Goal: Task Accomplishment & Management: Manage account settings

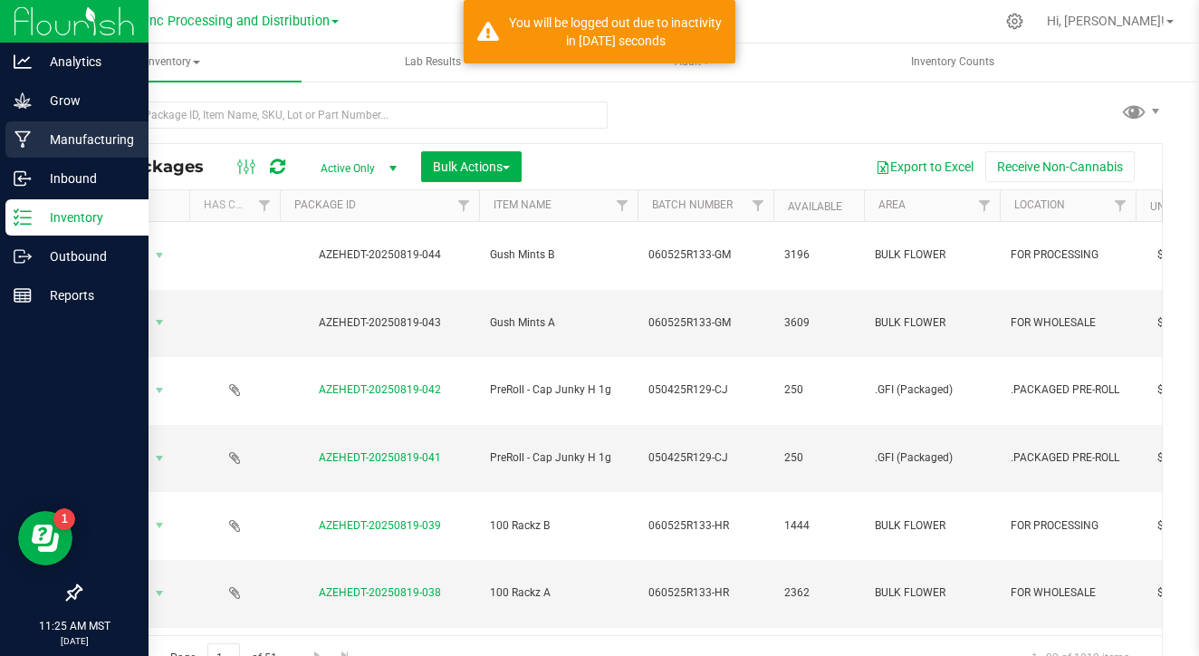
scroll to position [5, 0]
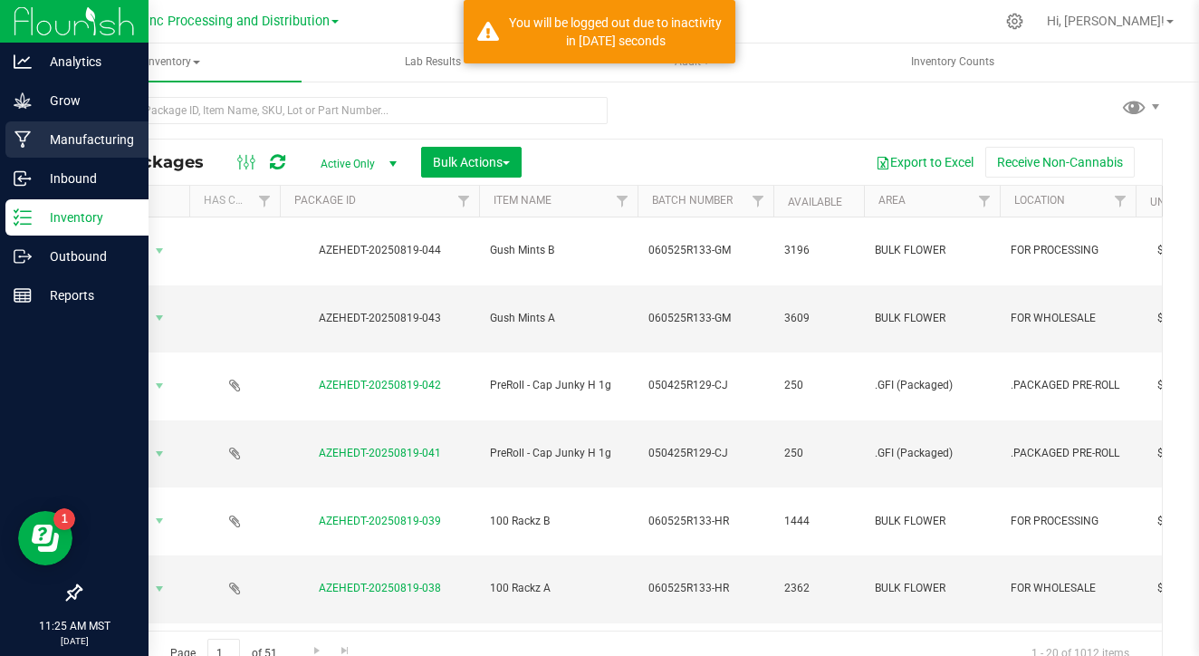
click at [50, 132] on p "Manufacturing" at bounding box center [86, 140] width 109 height 22
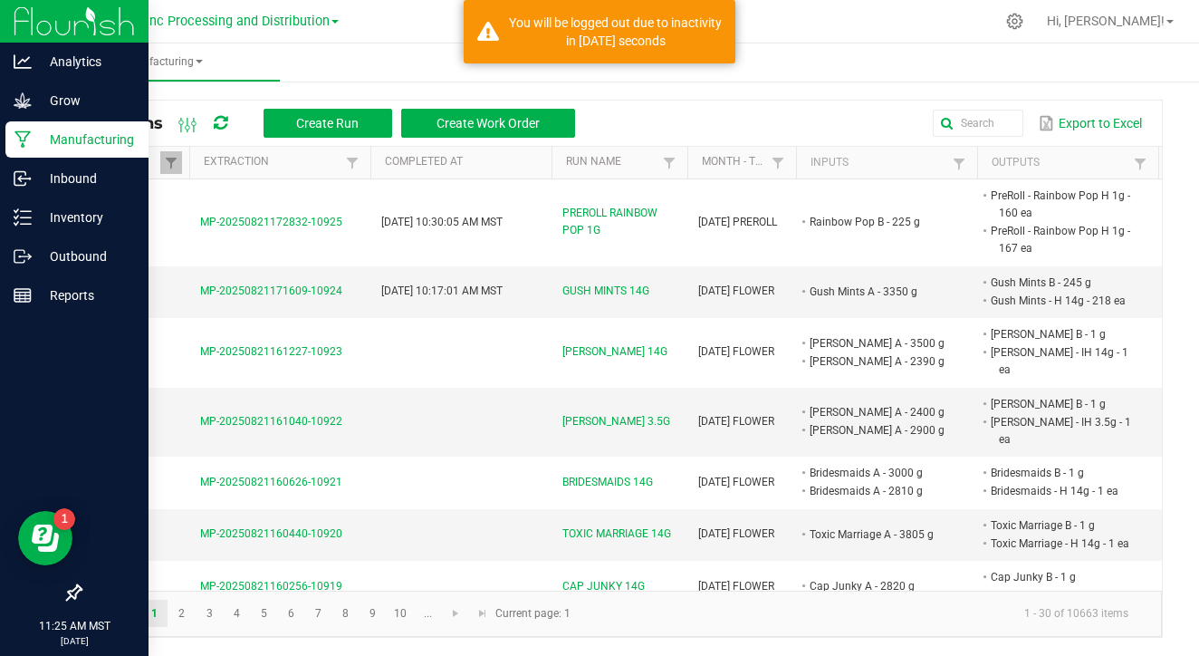
click at [176, 173] on link at bounding box center [171, 162] width 22 height 23
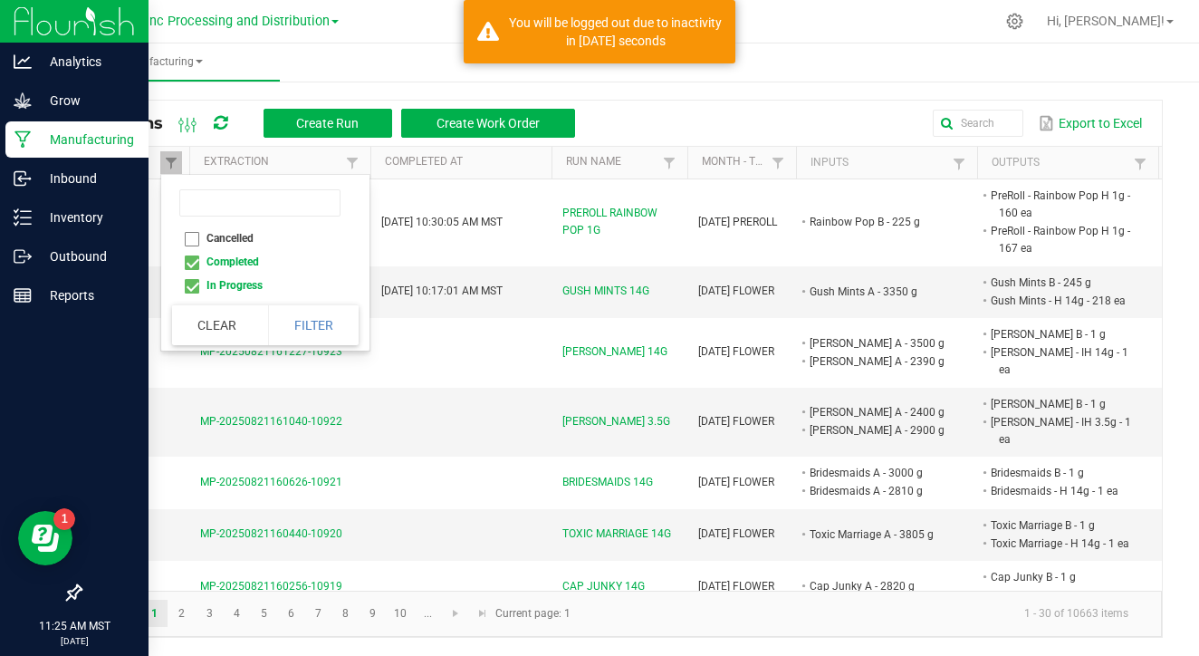
click at [189, 269] on li "Completed" at bounding box center [260, 262] width 176 height 24
checkbox input "false"
click at [289, 321] on button "Filter" at bounding box center [313, 325] width 91 height 40
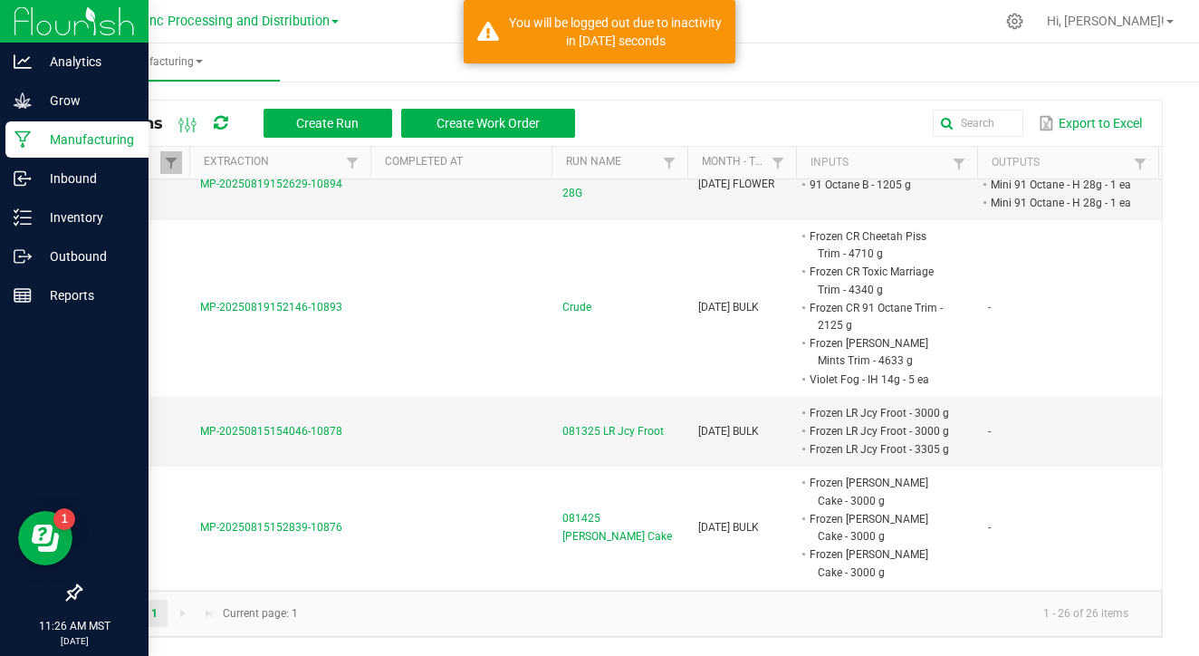
scroll to position [1401, 0]
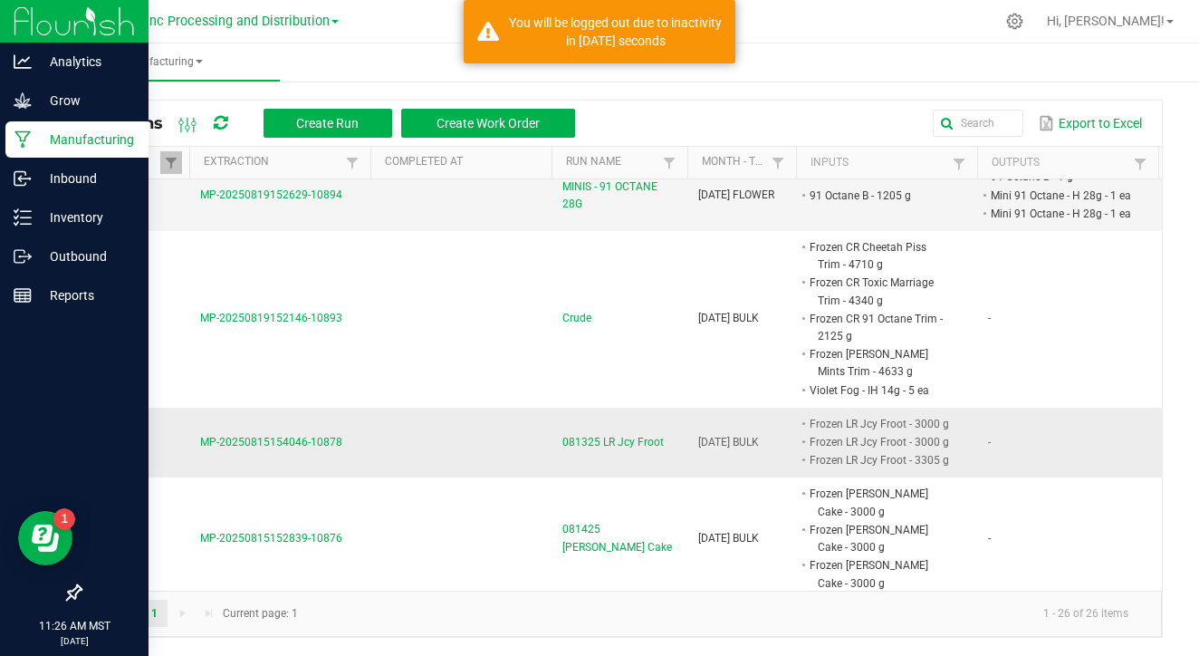
click at [244, 436] on span "MP-20250815154046-10878" at bounding box center [271, 442] width 142 height 13
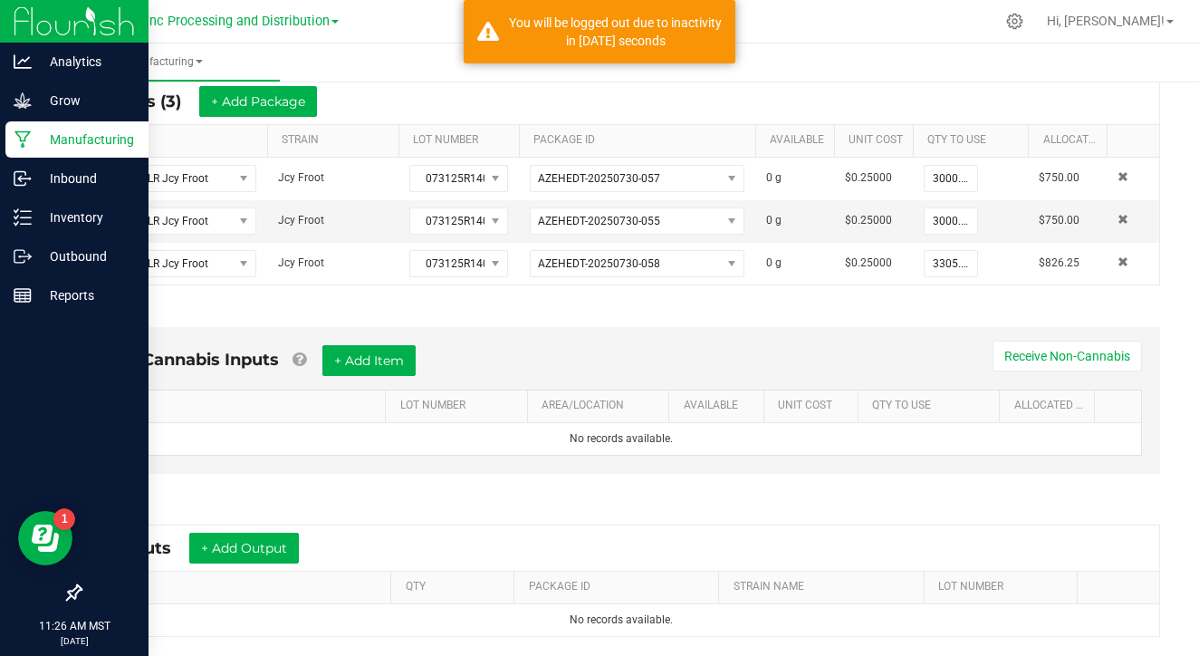
scroll to position [362, 0]
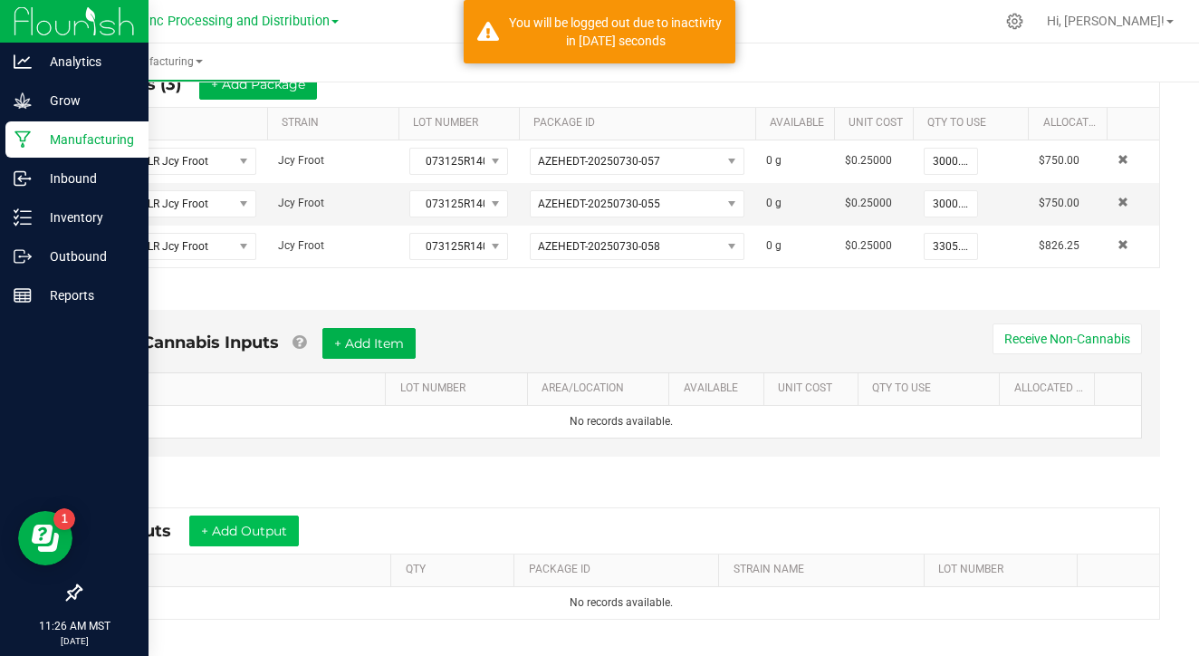
click at [280, 529] on button "+ Add Output" at bounding box center [244, 530] width 110 height 31
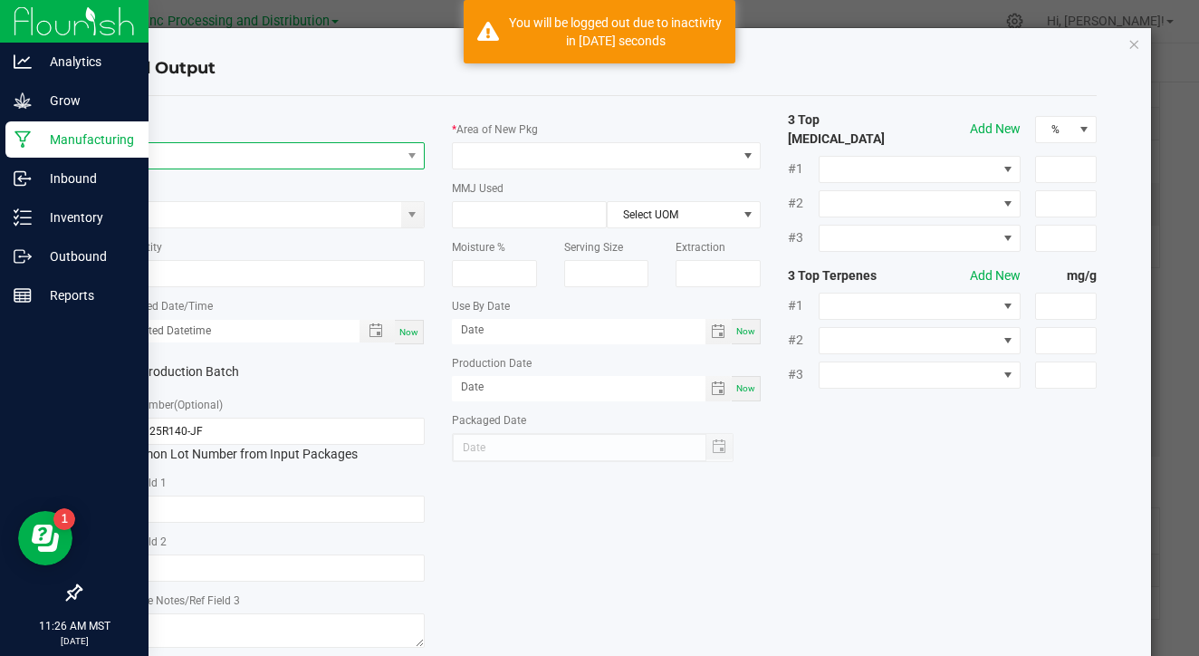
click at [275, 155] on span "NO DATA FOUND" at bounding box center [259, 155] width 284 height 25
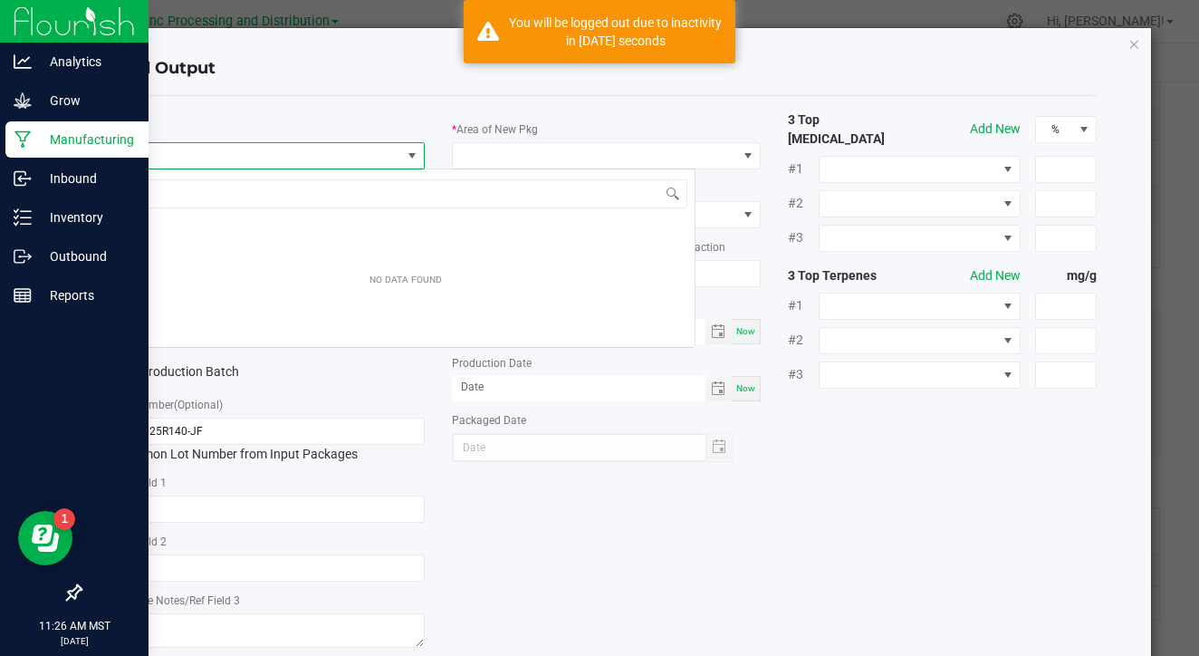
scroll to position [27, 309]
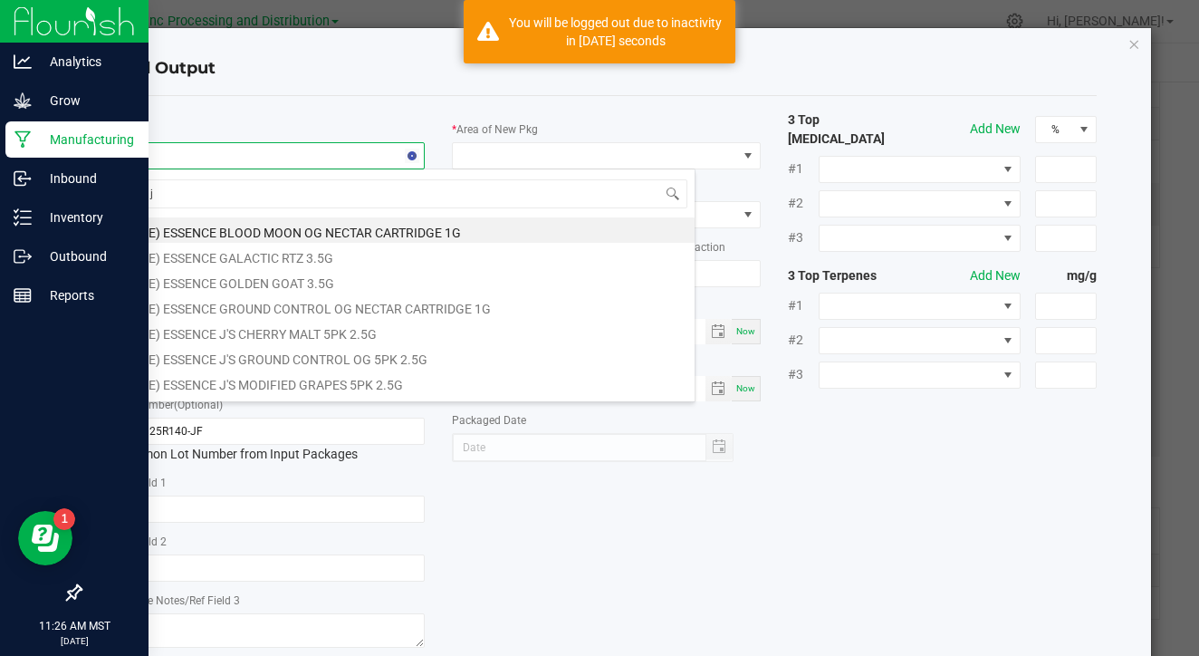
type input "lr jc"
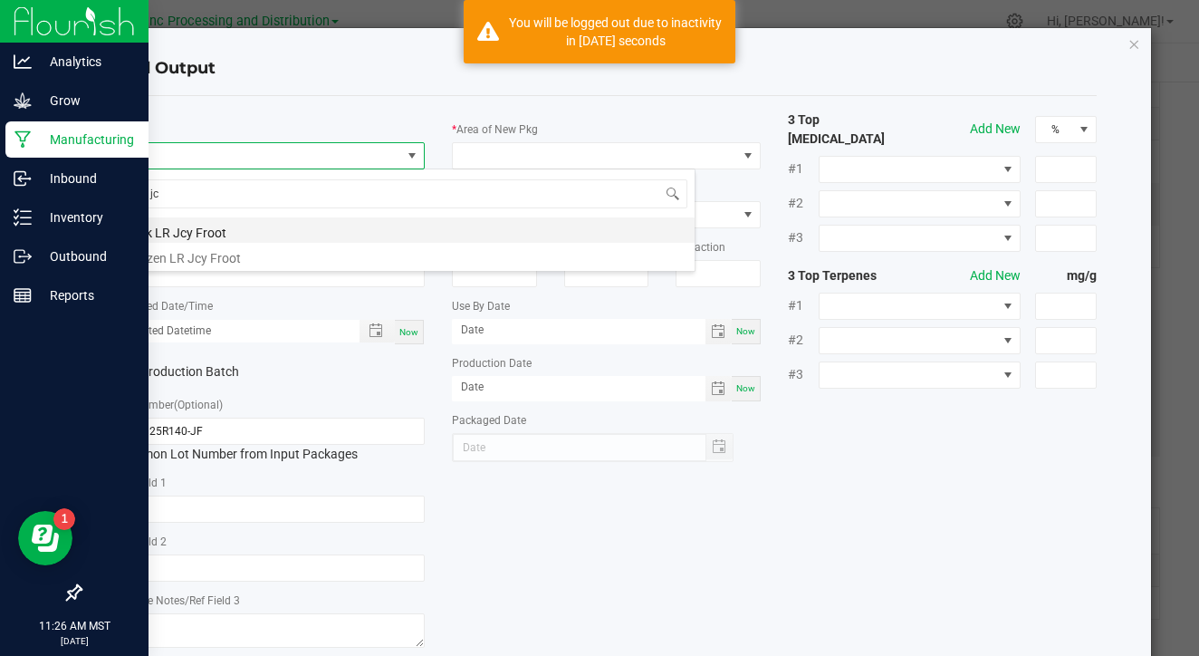
click at [295, 238] on li "Bulk LR Jcy Froot" at bounding box center [406, 229] width 578 height 25
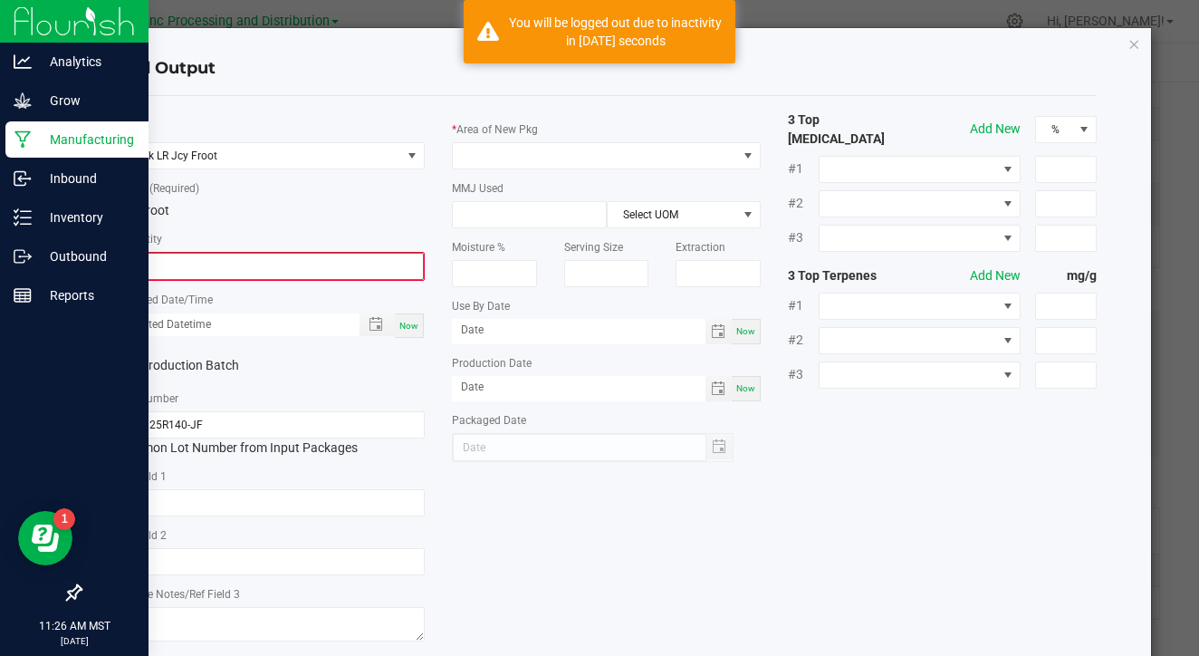
click at [284, 266] on input "0" at bounding box center [270, 266] width 305 height 25
type input "371.0000 g"
click at [415, 320] on span "Now" at bounding box center [409, 324] width 19 height 10
type input "[DATE] 11:26 AM"
type input "[DATE]"
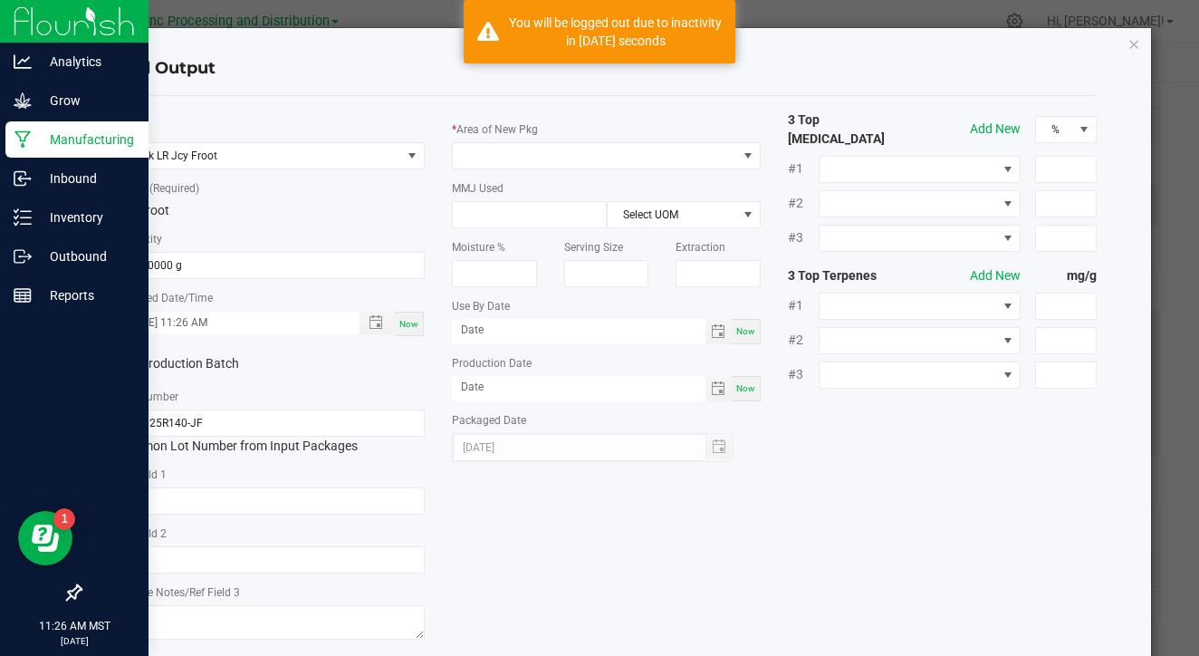
click at [505, 171] on div "* Area of New Pkg MMJ Used Select UOM Moisture % Serving Size Extraction Use By…" at bounding box center [606, 287] width 336 height 352
click at [512, 163] on span at bounding box center [595, 155] width 284 height 25
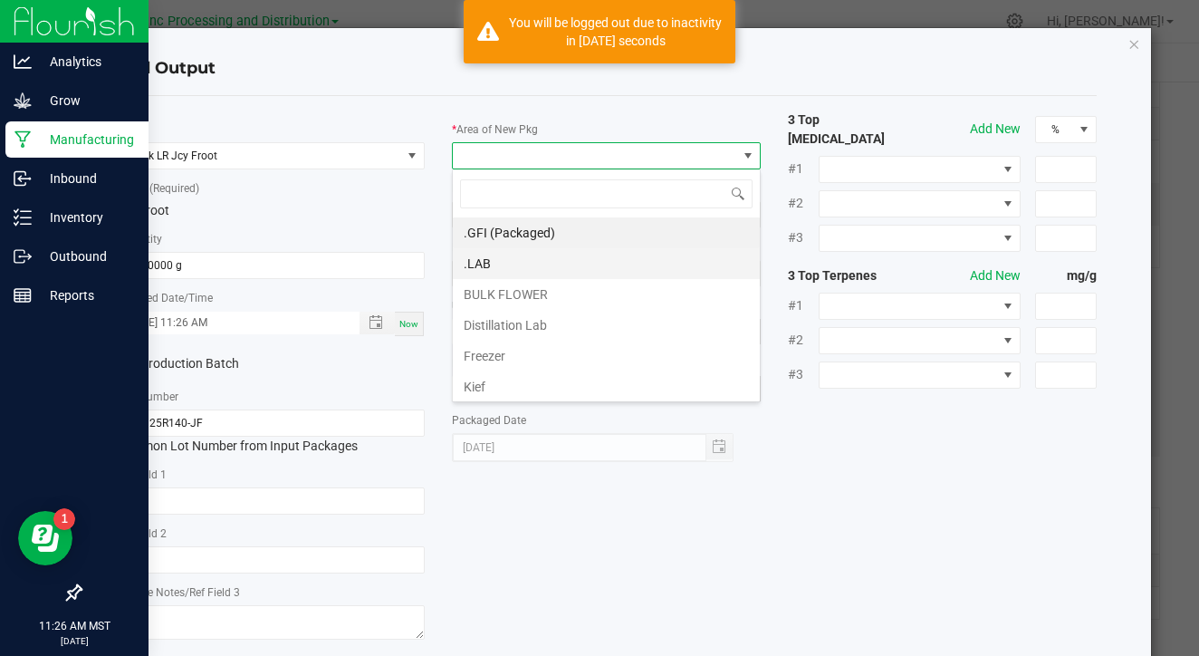
click at [498, 265] on li ".LAB" at bounding box center [606, 263] width 307 height 31
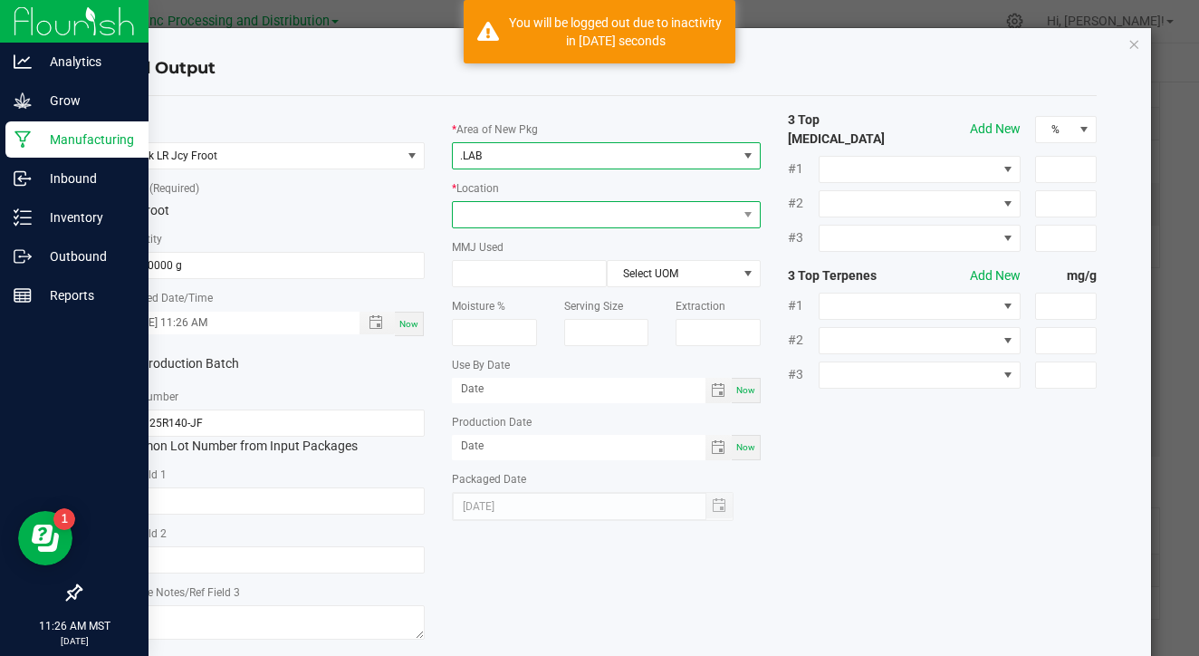
click at [520, 211] on span at bounding box center [595, 214] width 284 height 25
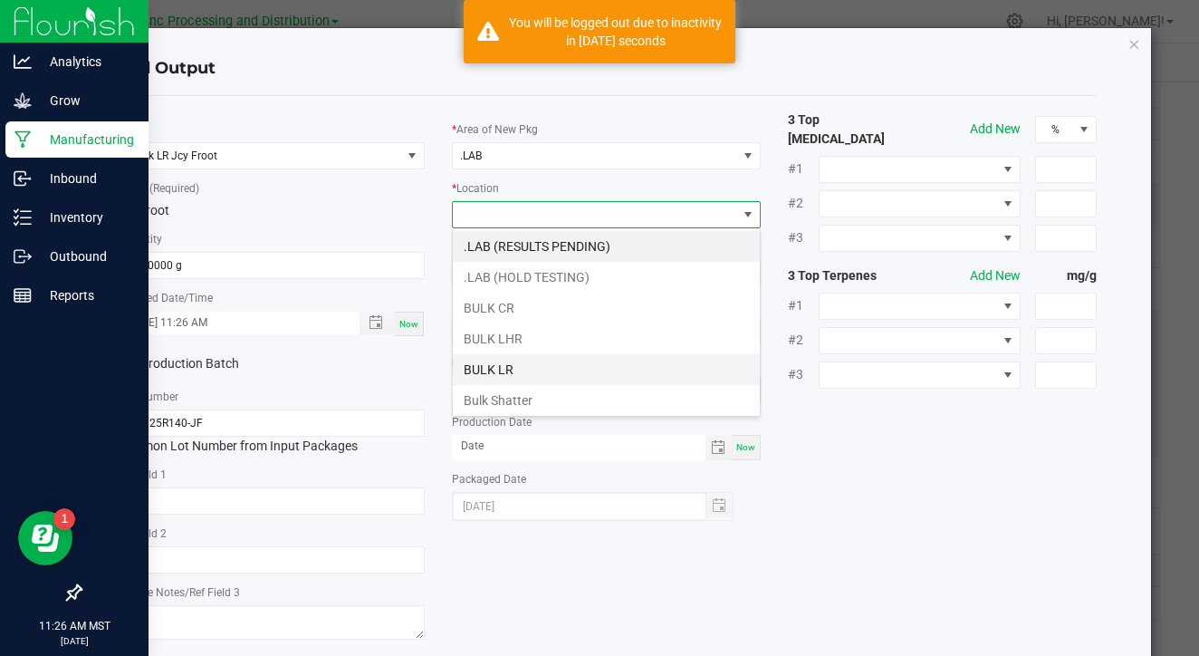
click at [508, 376] on li "BULK LR" at bounding box center [606, 369] width 307 height 31
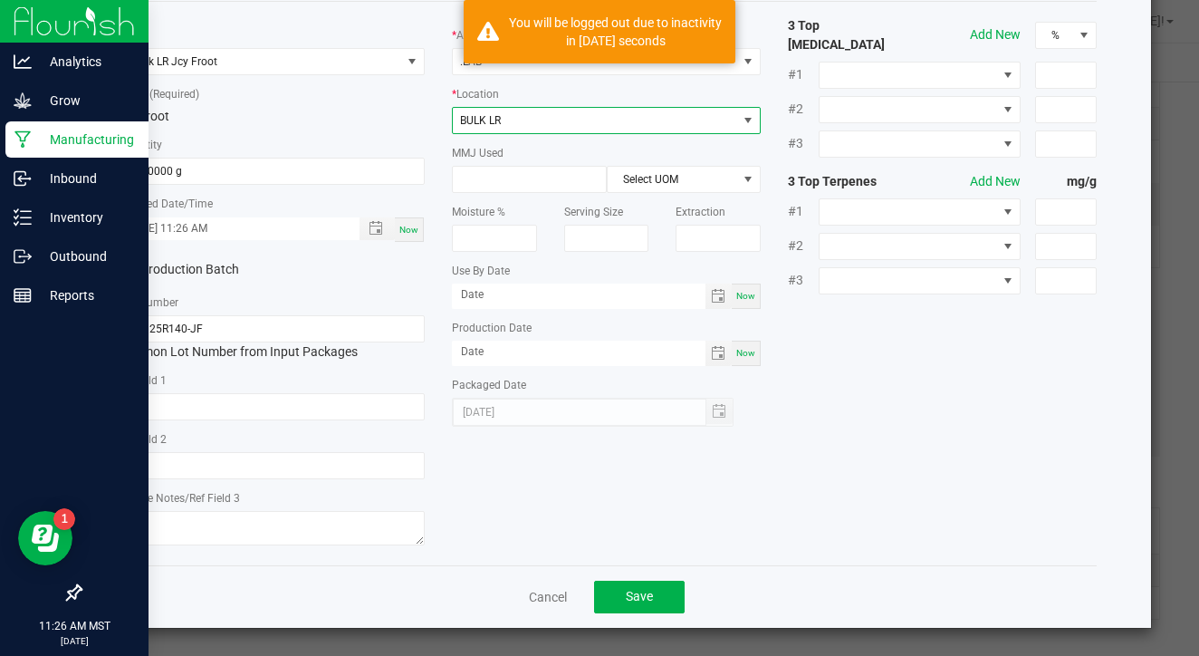
scroll to position [93, 0]
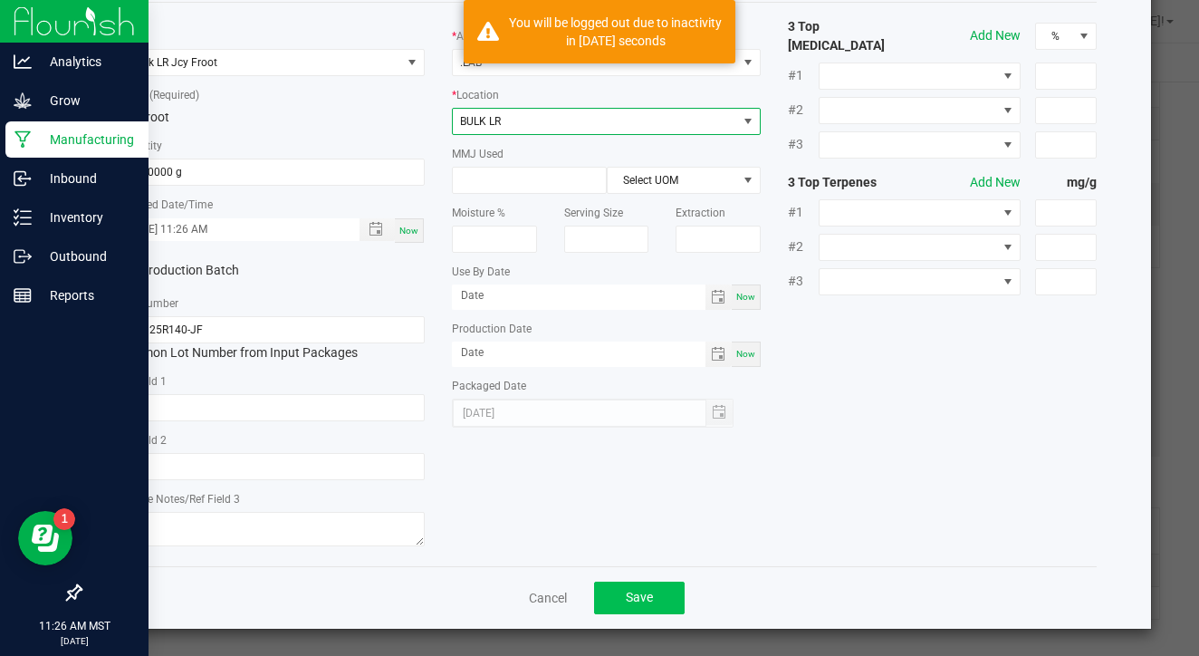
click at [653, 610] on button "Save" at bounding box center [639, 598] width 91 height 33
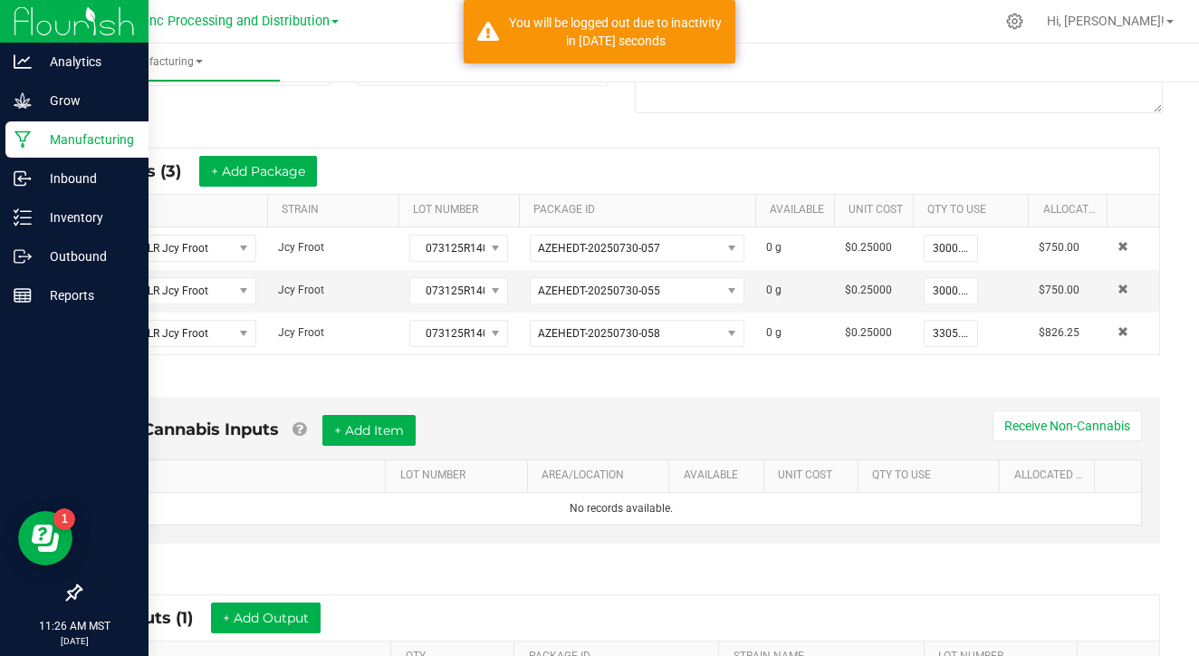
scroll to position [390, 0]
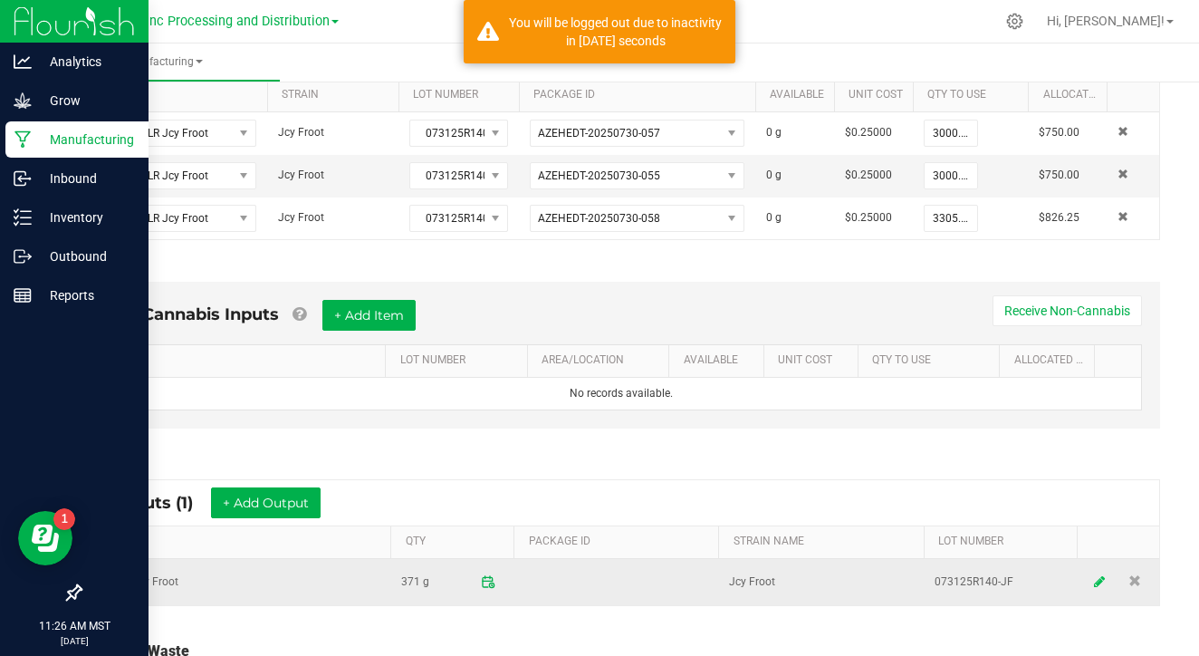
click at [1099, 584] on icon at bounding box center [1100, 581] width 11 height 13
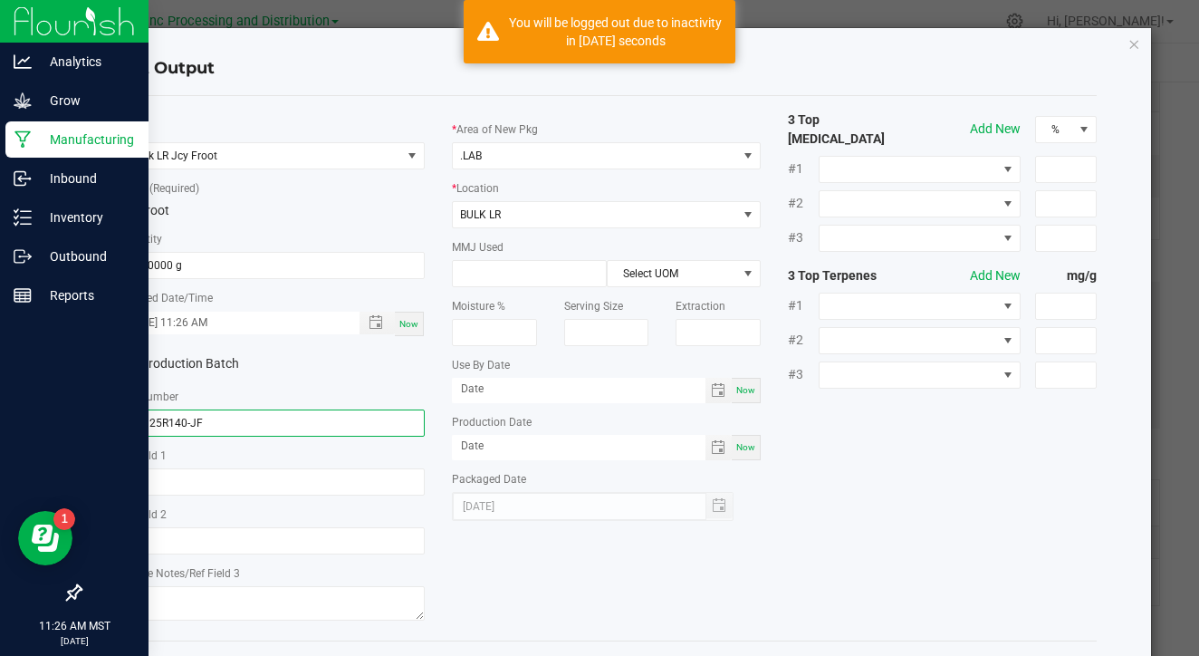
click at [274, 417] on input "073125R140-JF" at bounding box center [270, 422] width 309 height 27
type input "EX081325-JF-LRV"
click at [235, 420] on input "EX081325-JF-LRV" at bounding box center [270, 422] width 309 height 27
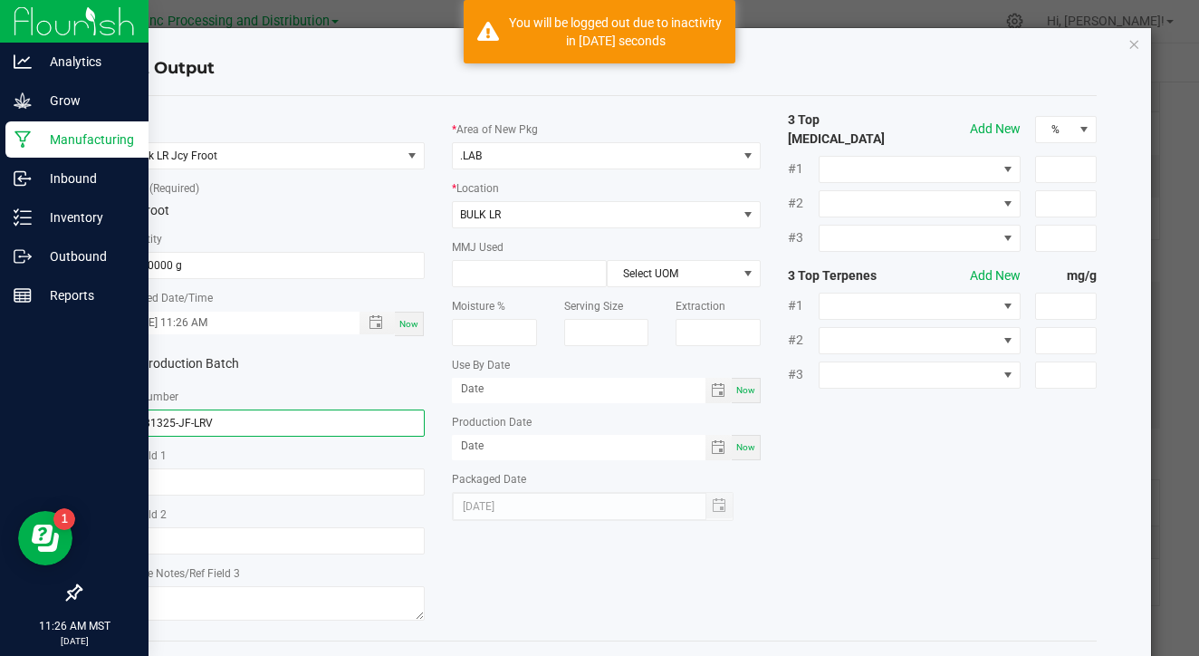
click at [235, 420] on input "EX081325-JF-LRV" at bounding box center [270, 422] width 309 height 27
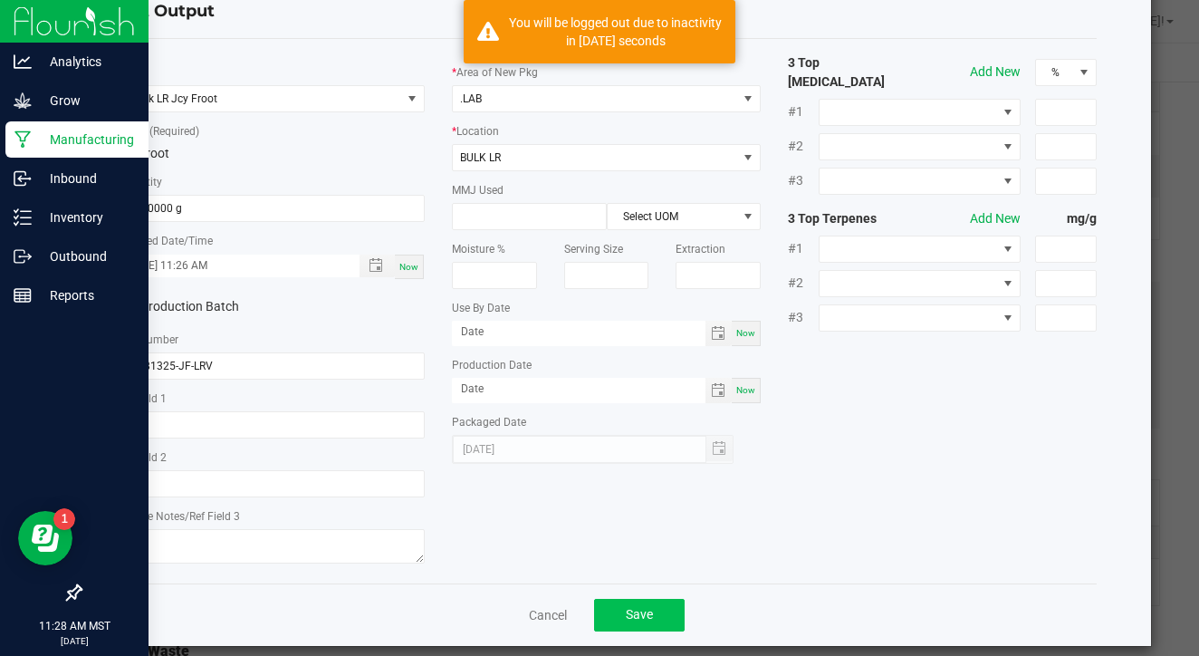
click at [612, 605] on button "Save" at bounding box center [639, 615] width 91 height 33
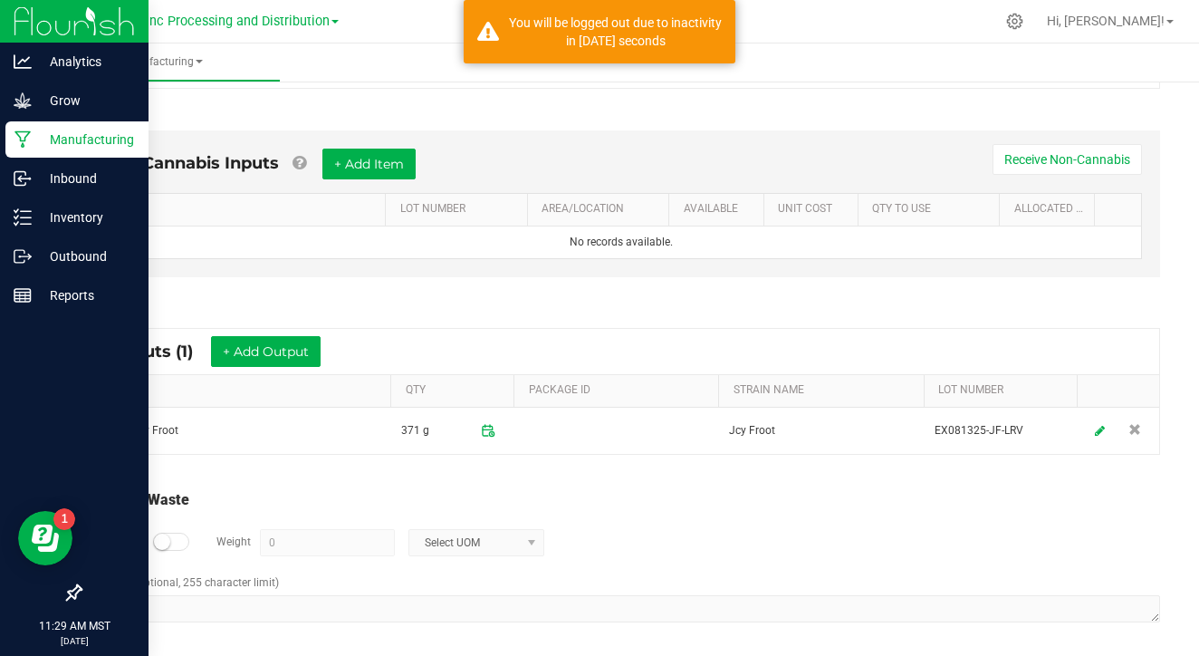
scroll to position [544, 0]
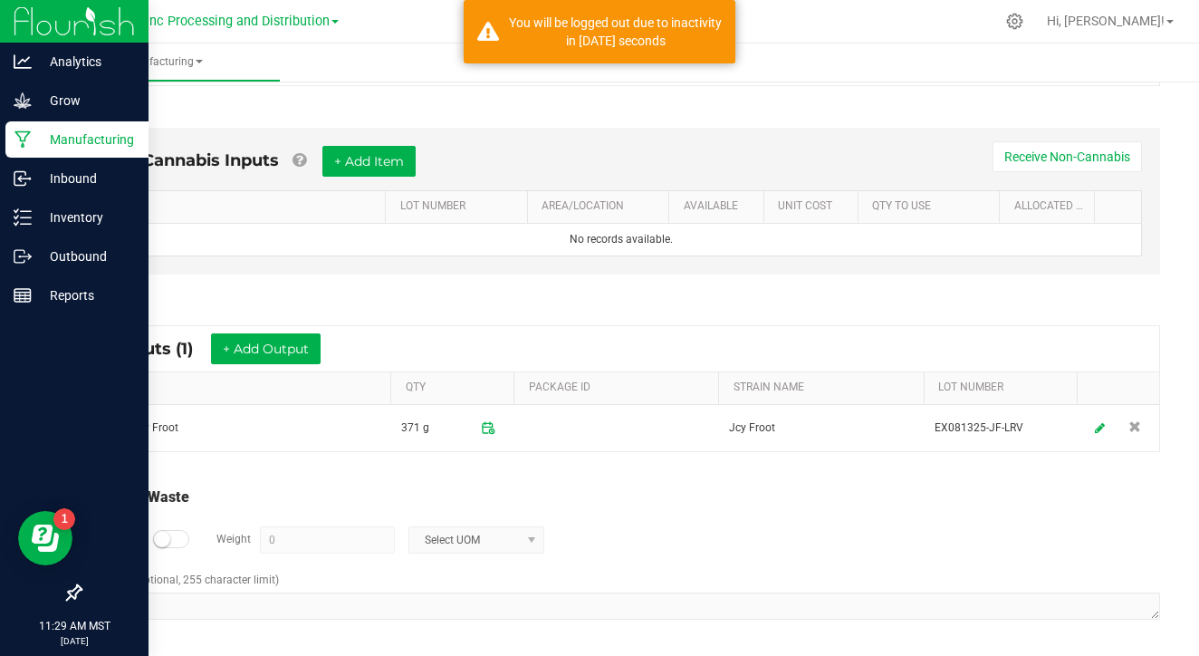
click at [171, 532] on div at bounding box center [171, 539] width 36 height 18
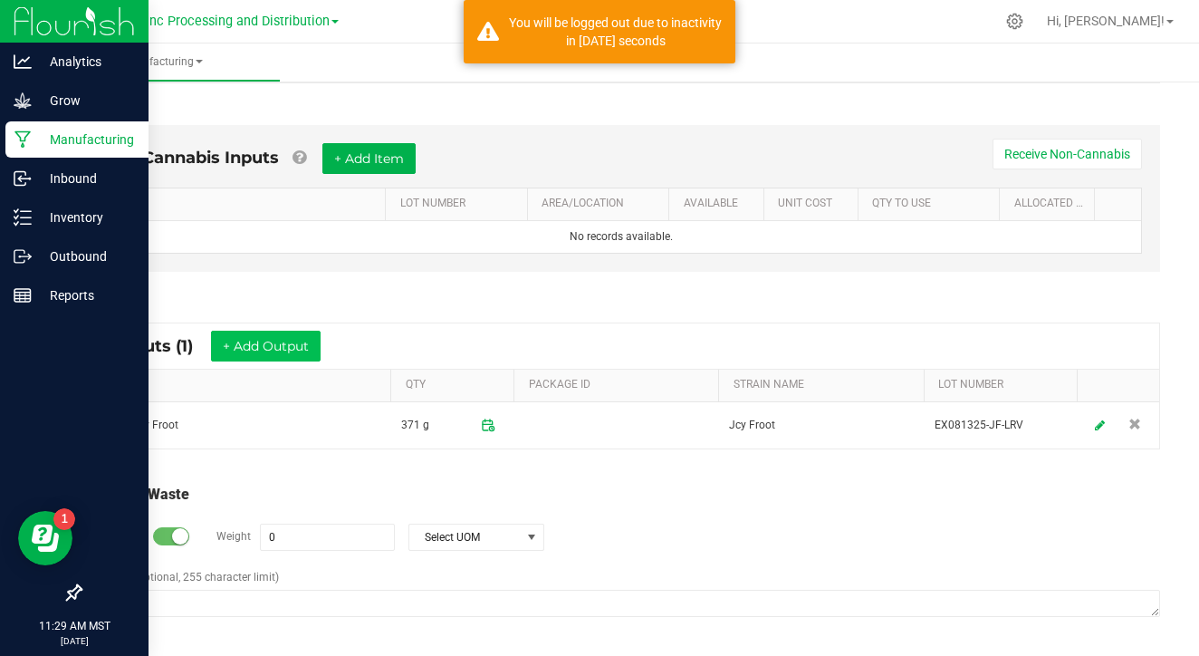
scroll to position [544, 0]
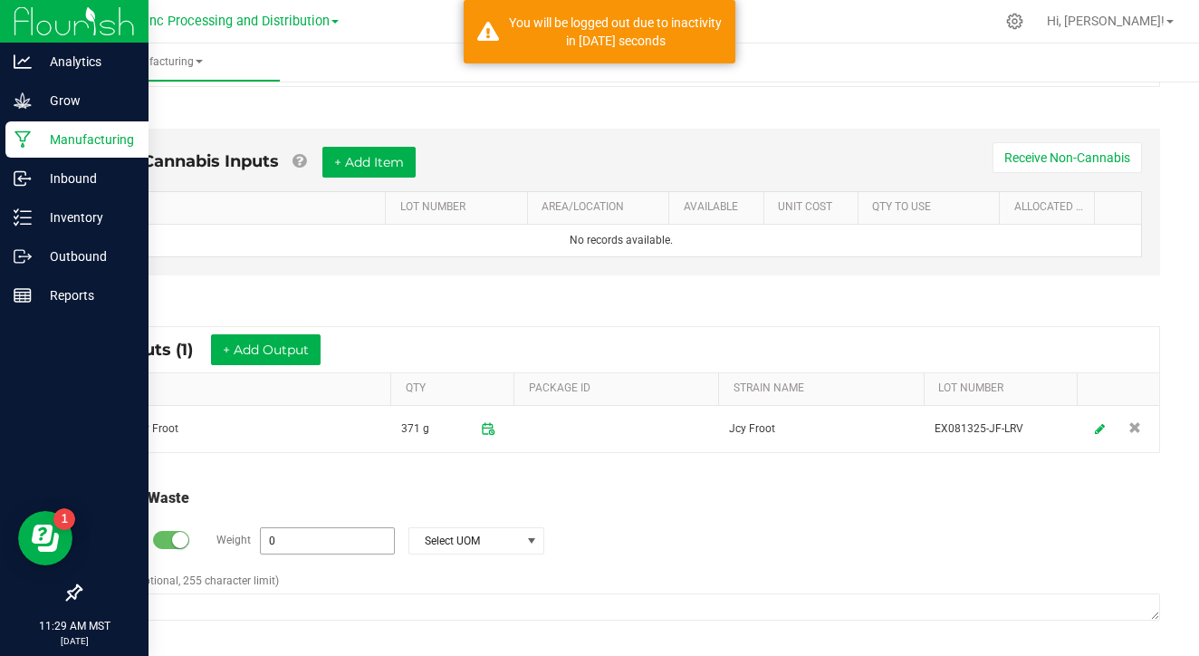
click at [288, 528] on input "0" at bounding box center [327, 540] width 133 height 25
click at [506, 535] on span "Select UOM" at bounding box center [464, 540] width 111 height 25
click at [467, 380] on li "Gram" at bounding box center [474, 381] width 134 height 25
type input "8944 g"
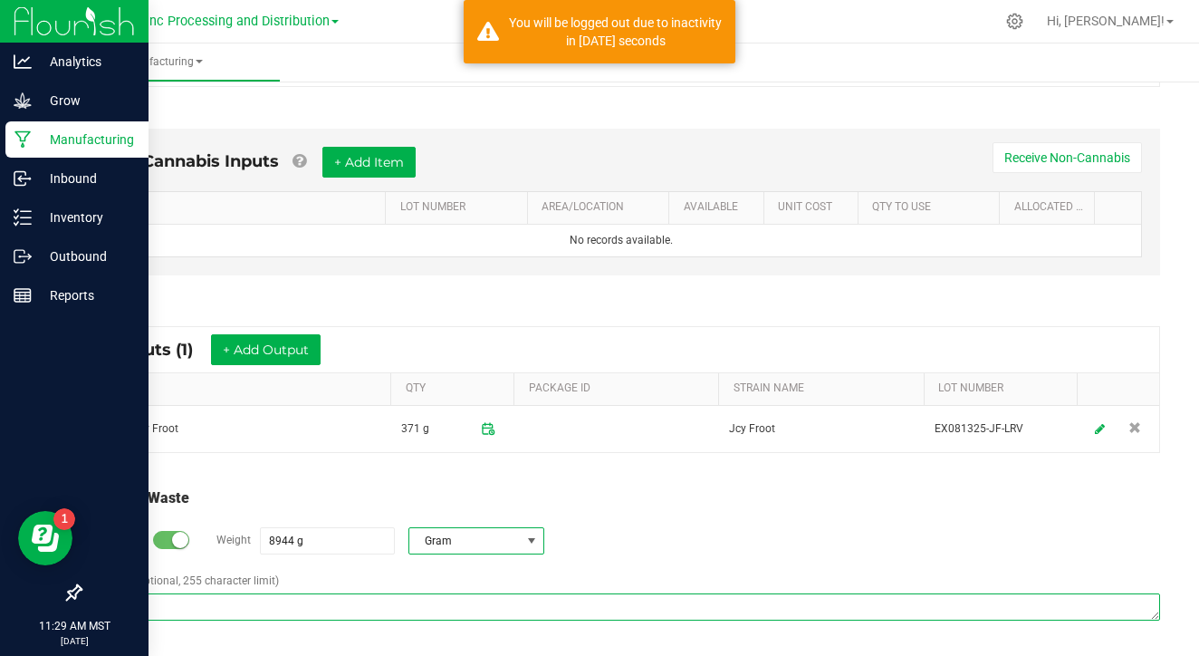
click at [413, 595] on textarea "Comment (optional, 255 character limit)" at bounding box center [621, 606] width 1078 height 27
paste textarea "Waste disposed with ISO/ coffee grounds"
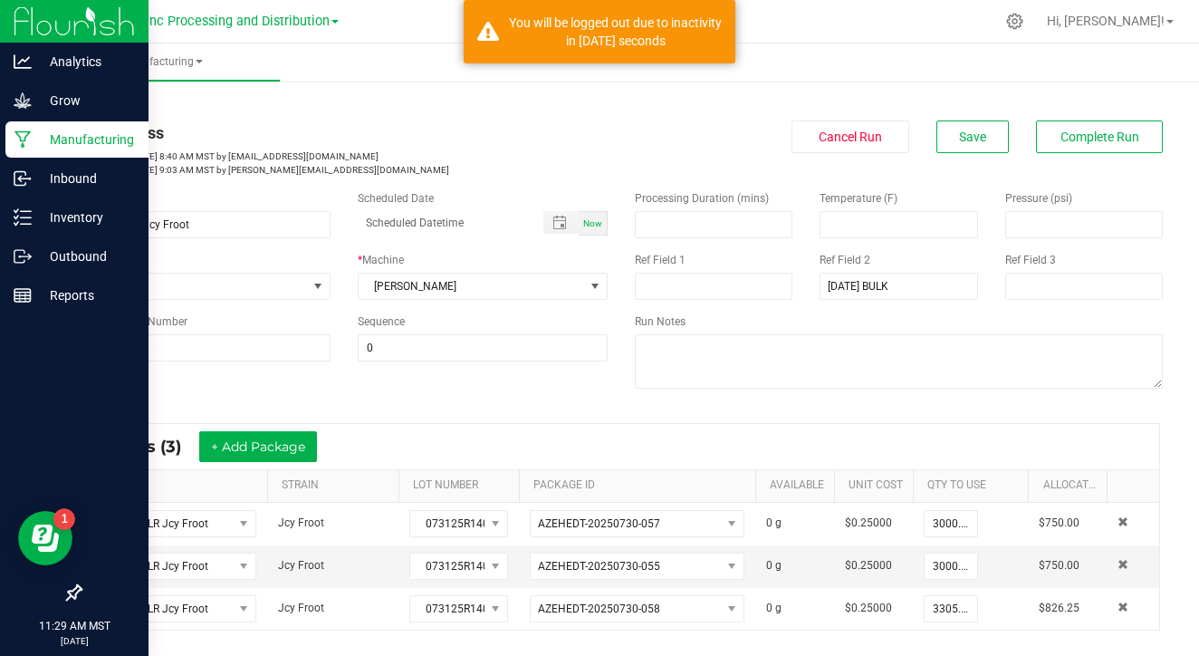
scroll to position [0, 0]
type textarea "Waste disposed with ISO/ coffee grounds"
click at [1060, 144] on button "Complete Run" at bounding box center [1099, 136] width 127 height 33
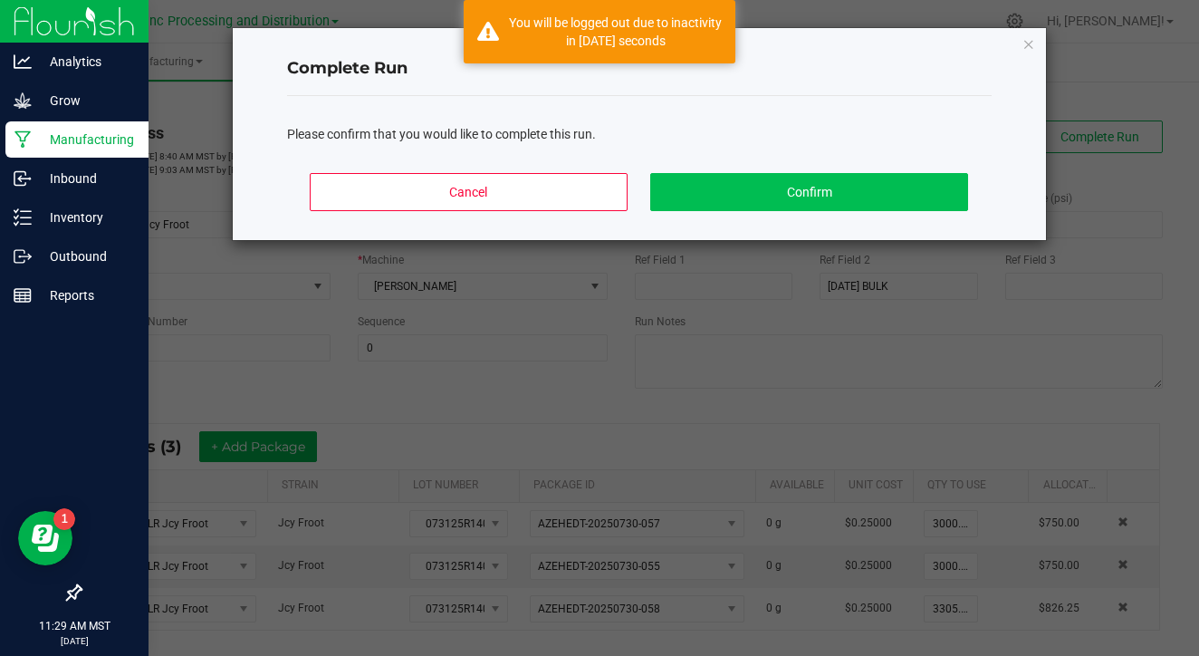
click at [747, 181] on button "Confirm" at bounding box center [808, 192] width 317 height 38
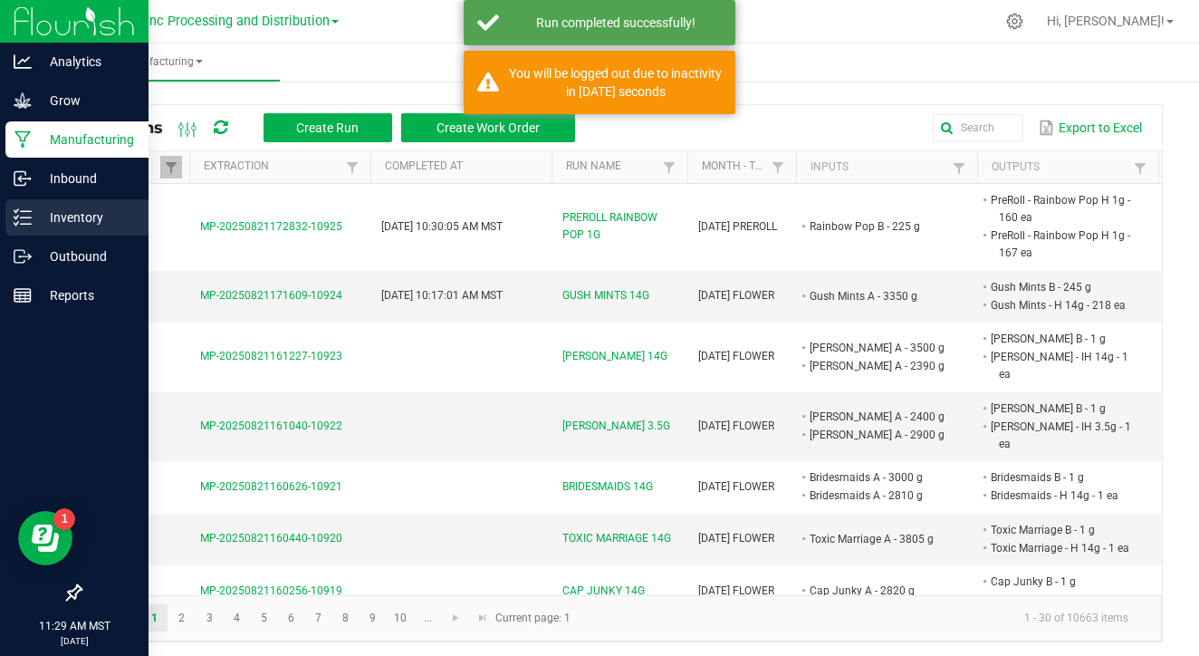
click at [59, 234] on div "Inventory" at bounding box center [76, 217] width 143 height 36
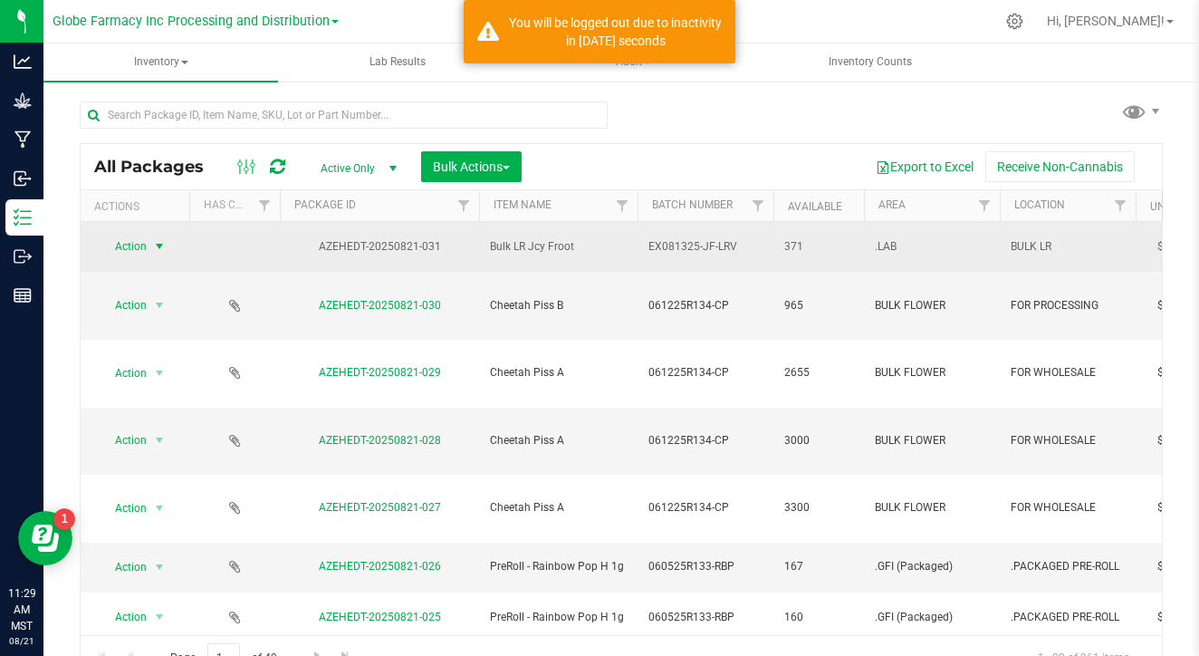
click at [167, 246] on span "select" at bounding box center [159, 246] width 14 height 14
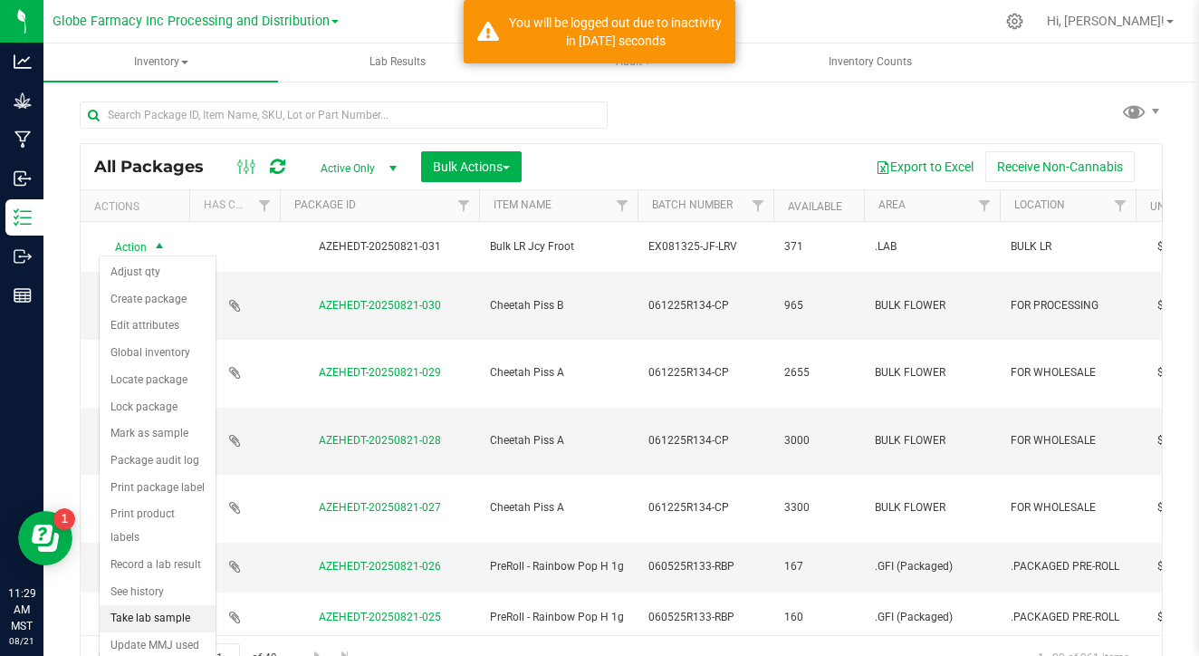
click at [125, 605] on li "Take lab sample" at bounding box center [158, 618] width 116 height 27
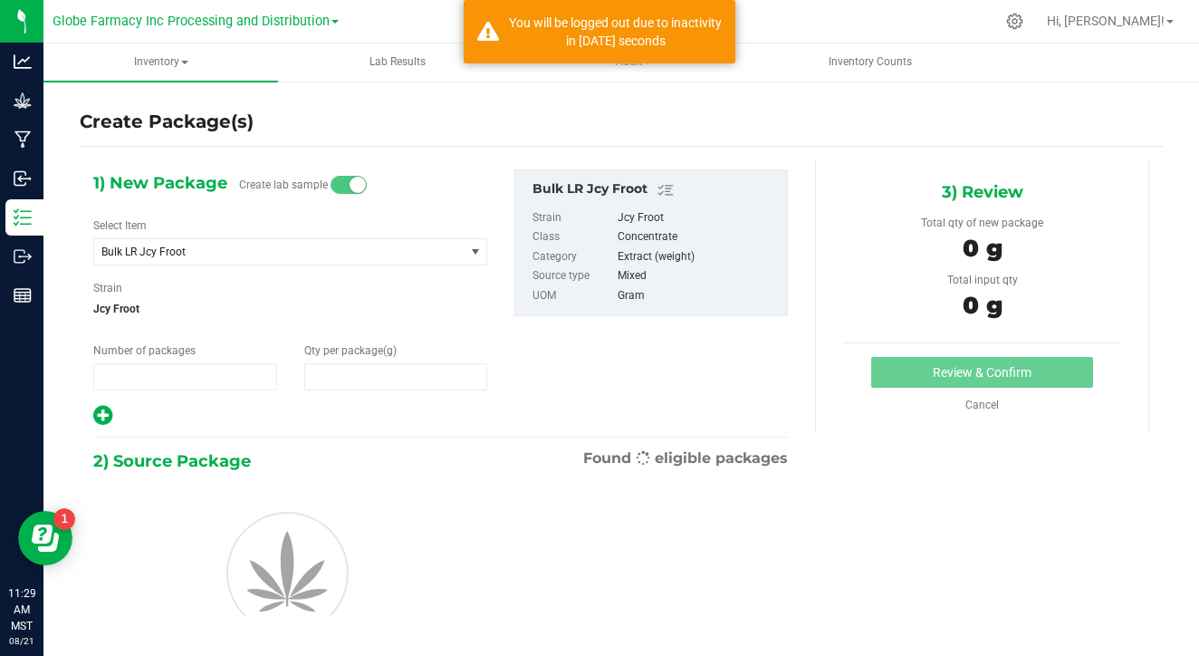
type input "1"
type input "0.0000"
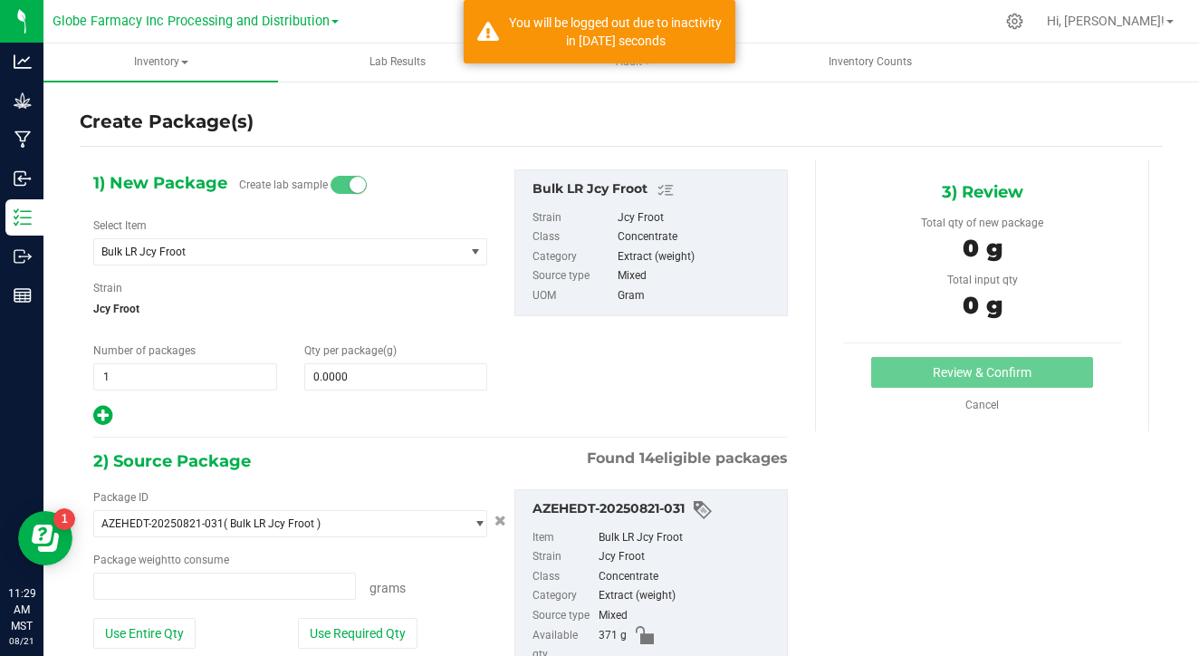
type input "0.0000 g"
click at [155, 371] on input "1" at bounding box center [185, 376] width 182 height 25
type input "2"
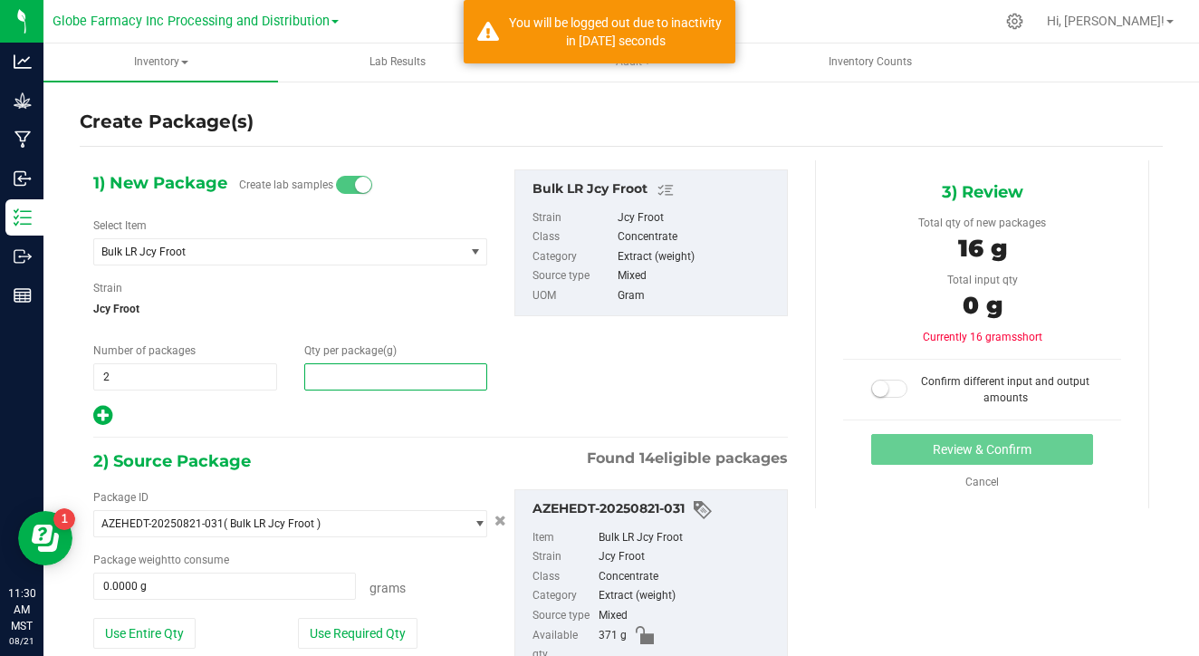
type input "8"
type input "8.0000"
click at [427, 449] on div "2) Source Package Found 14 eligible packages" at bounding box center [440, 461] width 695 height 27
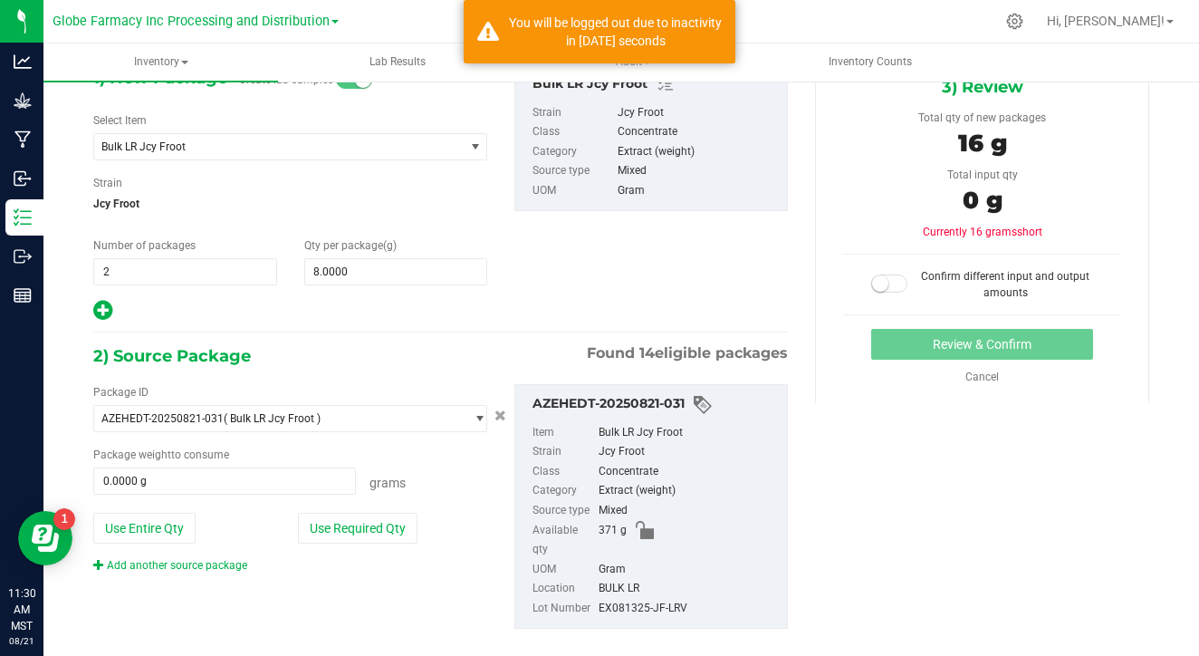
scroll to position [104, 0]
click at [372, 538] on button "Use Required Qty" at bounding box center [358, 529] width 120 height 31
type input "16.0000 g"
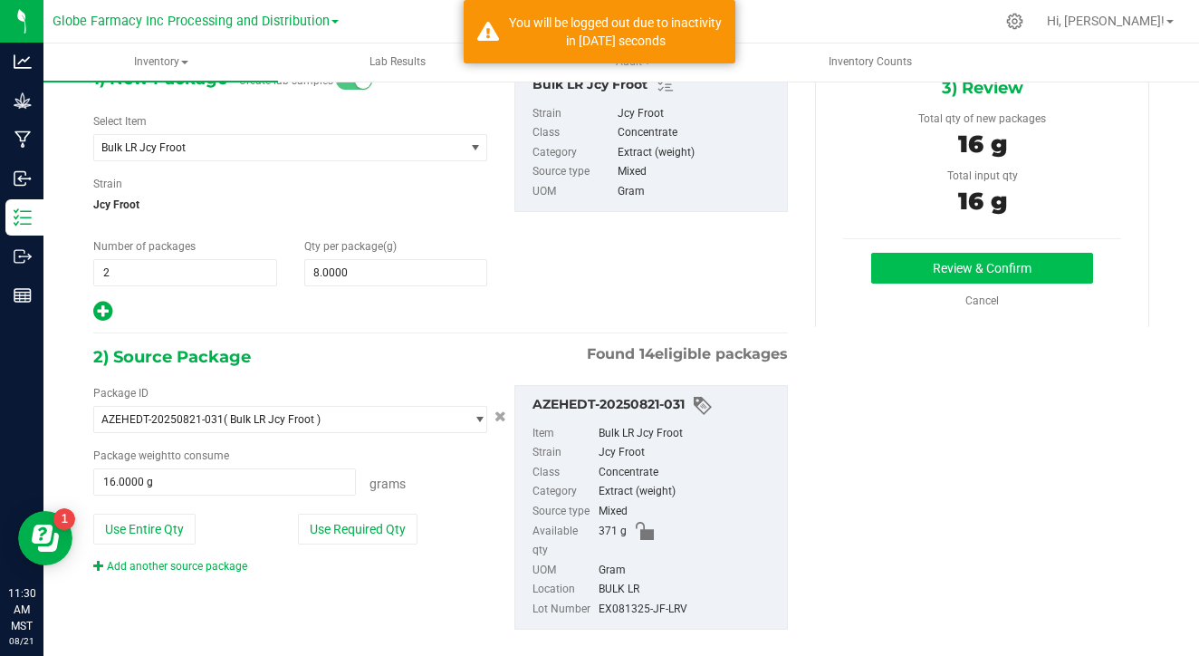
click at [995, 268] on button "Review & Confirm" at bounding box center [983, 268] width 222 height 31
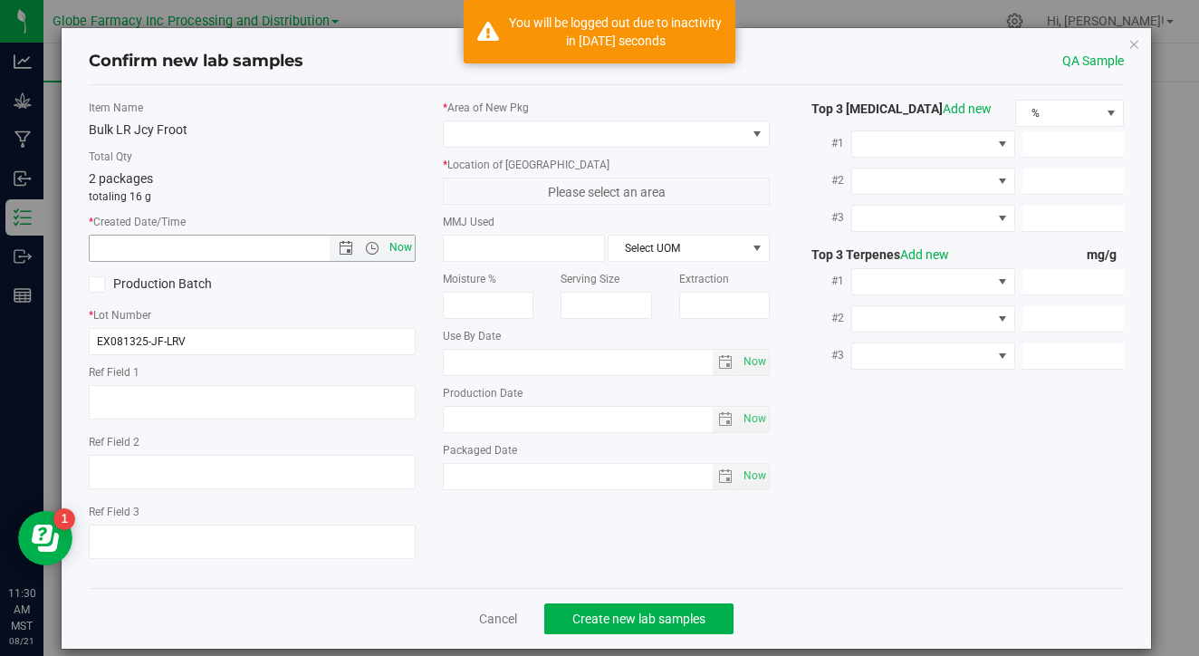
click at [400, 256] on span "Now" at bounding box center [401, 248] width 31 height 26
type input "[DATE] 11:30 AM"
click at [494, 125] on span at bounding box center [595, 133] width 303 height 25
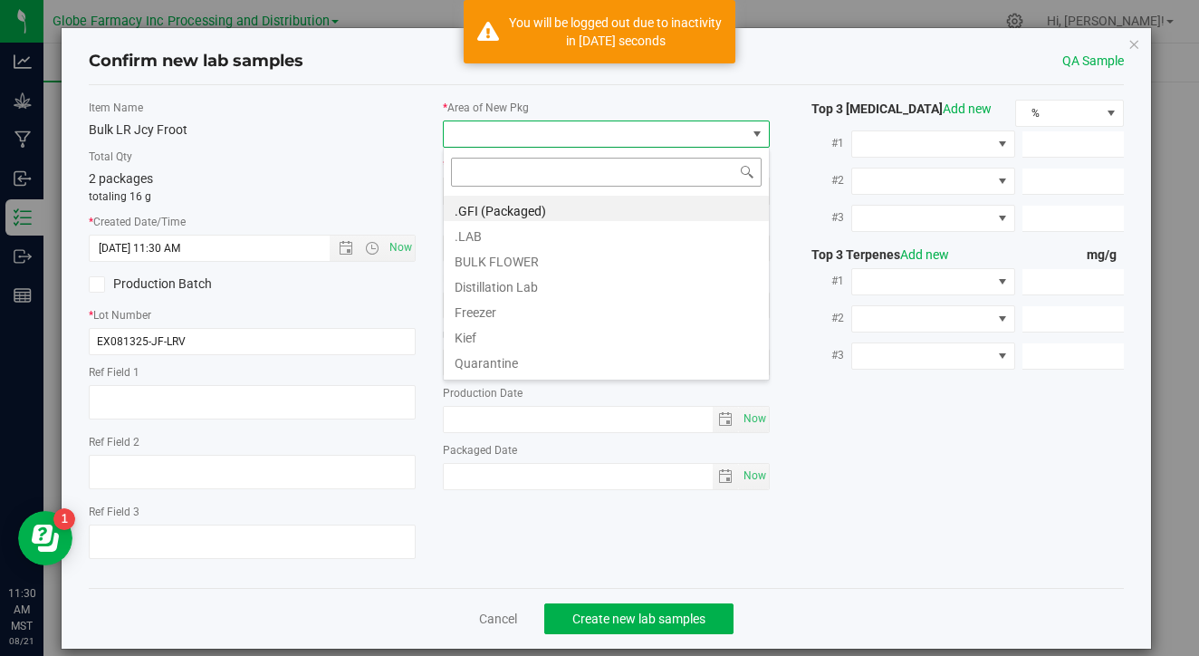
scroll to position [27, 327]
click at [508, 232] on li ".LAB" at bounding box center [606, 233] width 325 height 25
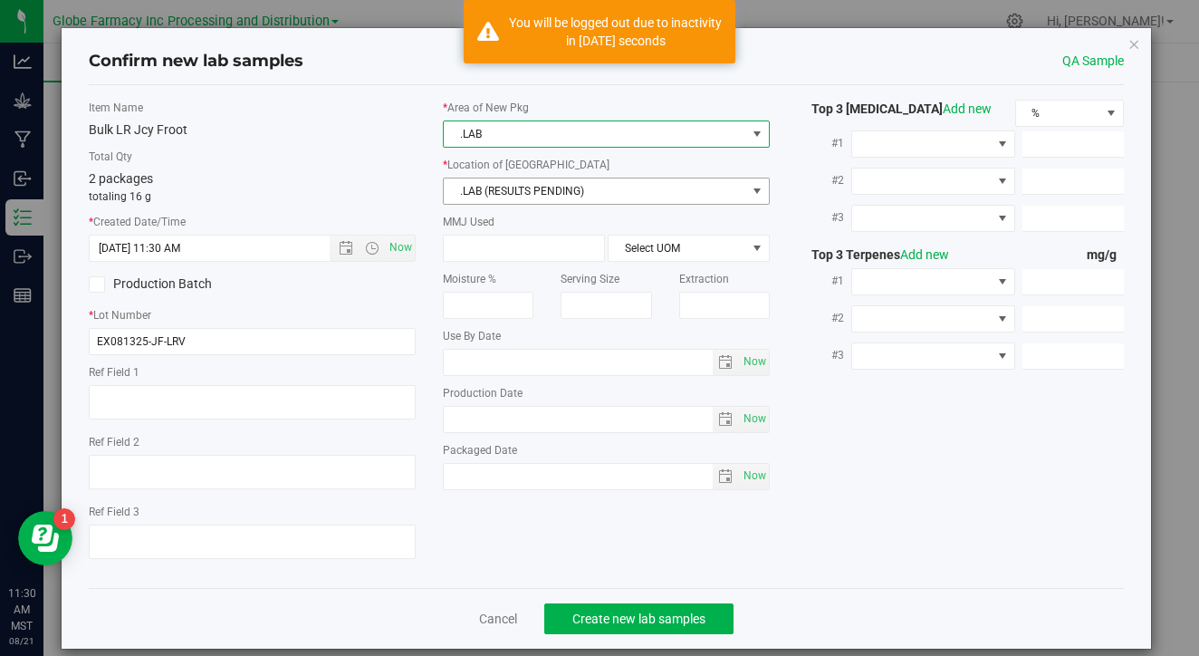
click at [525, 193] on span ".LAB (RESULTS PENDING)" at bounding box center [595, 190] width 303 height 25
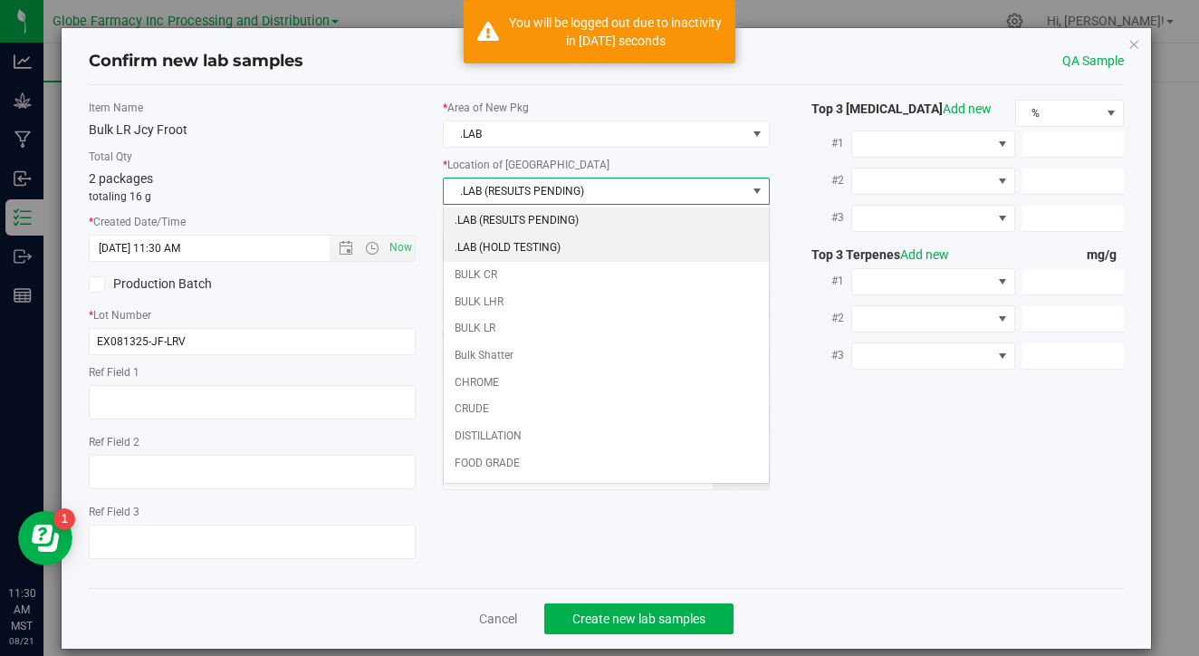
click at [528, 256] on li ".LAB (HOLD TESTING)" at bounding box center [606, 248] width 325 height 27
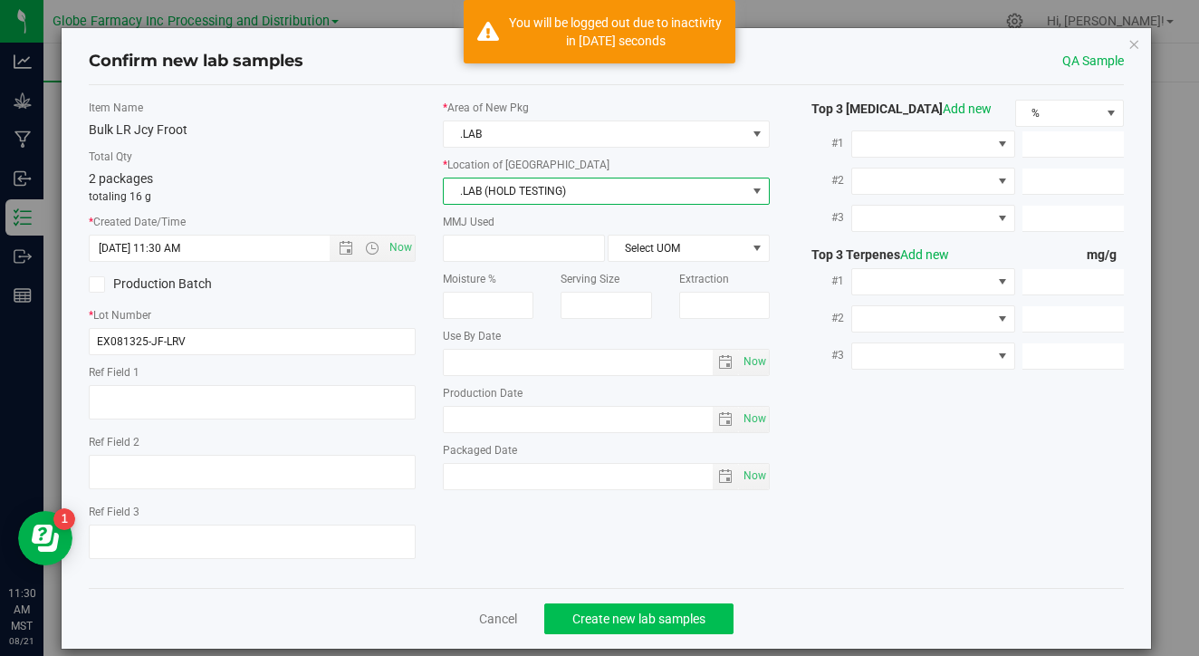
click at [624, 621] on span "Create new lab samples" at bounding box center [639, 619] width 133 height 14
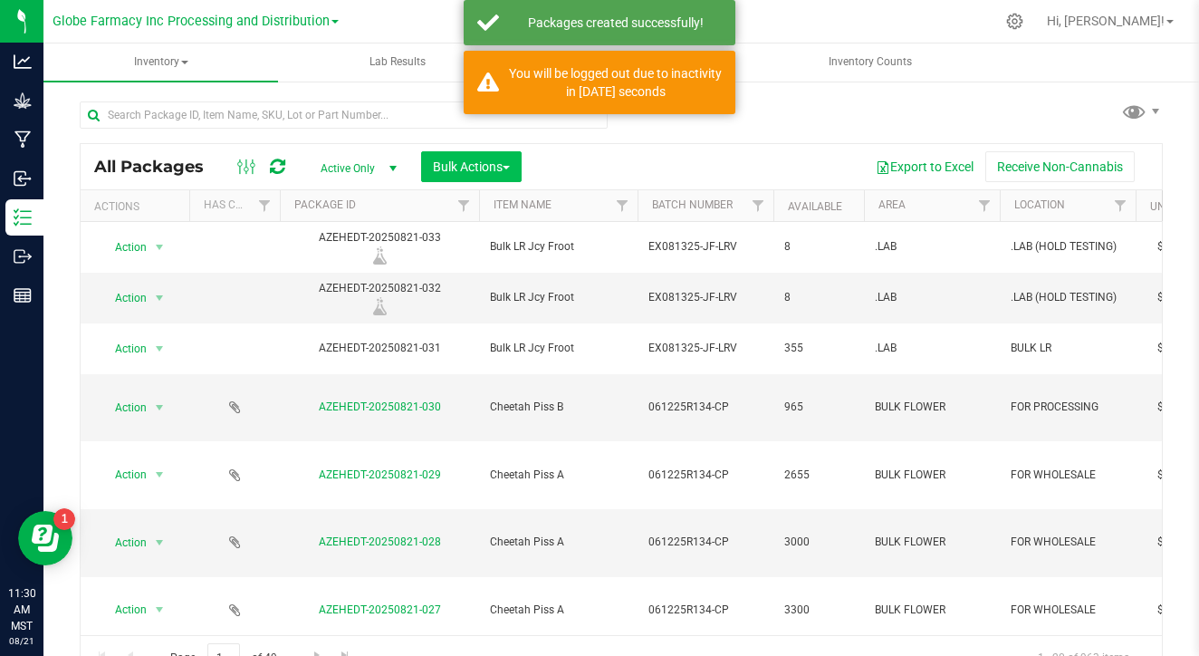
click at [484, 154] on button "Bulk Actions" at bounding box center [471, 166] width 101 height 31
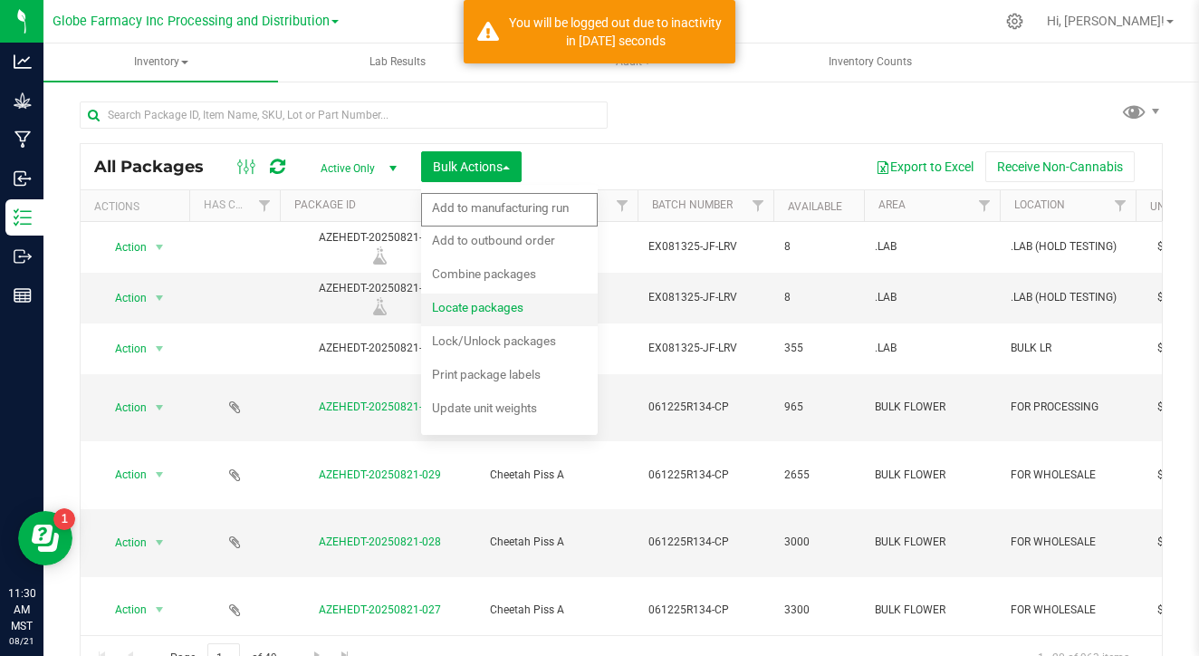
click at [483, 308] on span "Locate packages" at bounding box center [477, 307] width 91 height 14
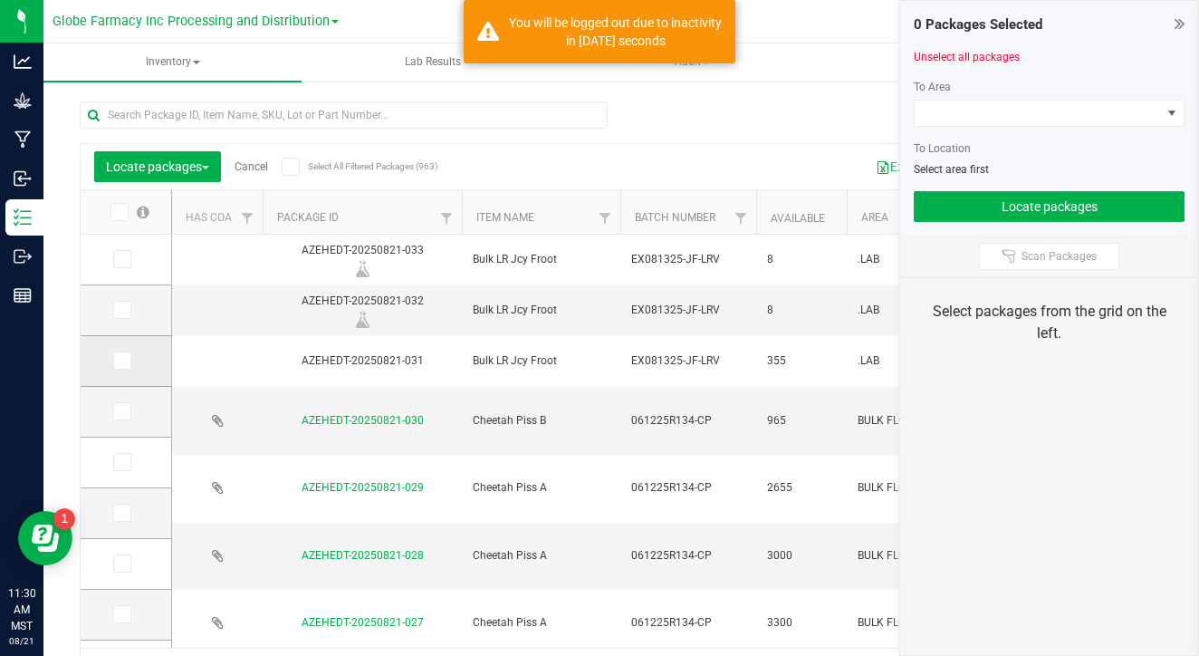
click at [115, 361] on icon at bounding box center [121, 361] width 12 height 0
click at [0, 0] on input "checkbox" at bounding box center [0, 0] width 0 height 0
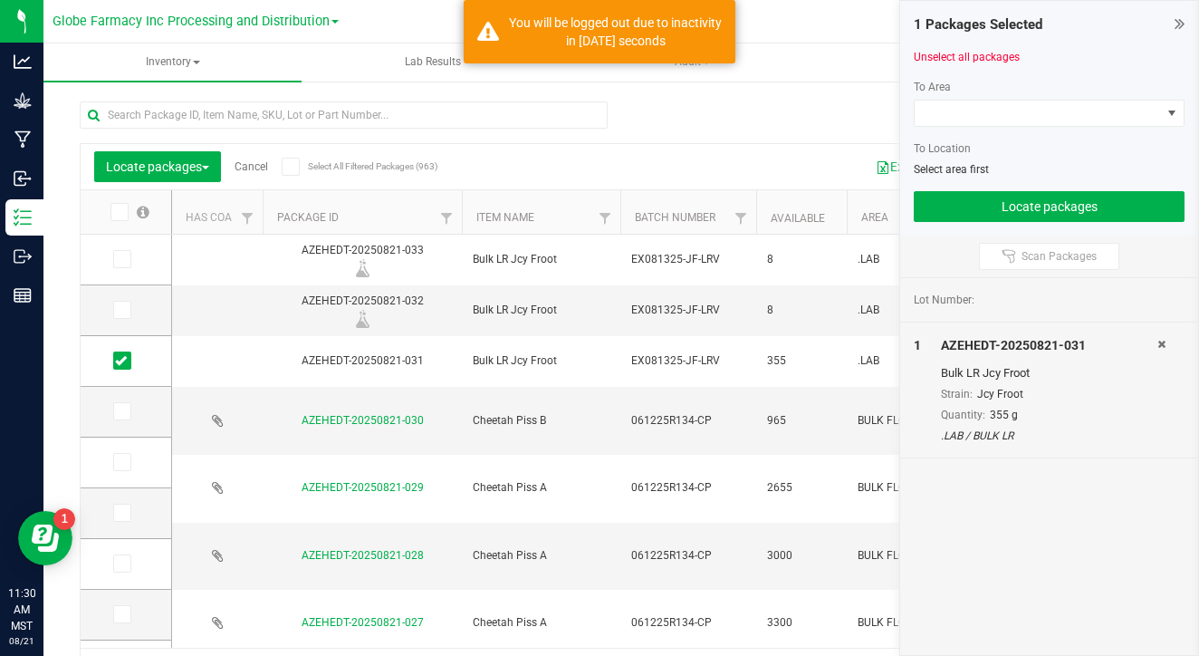
click at [939, 96] on div "To Area To Location Select area first" at bounding box center [1049, 128] width 271 height 99
click at [940, 103] on span at bounding box center [1038, 113] width 246 height 25
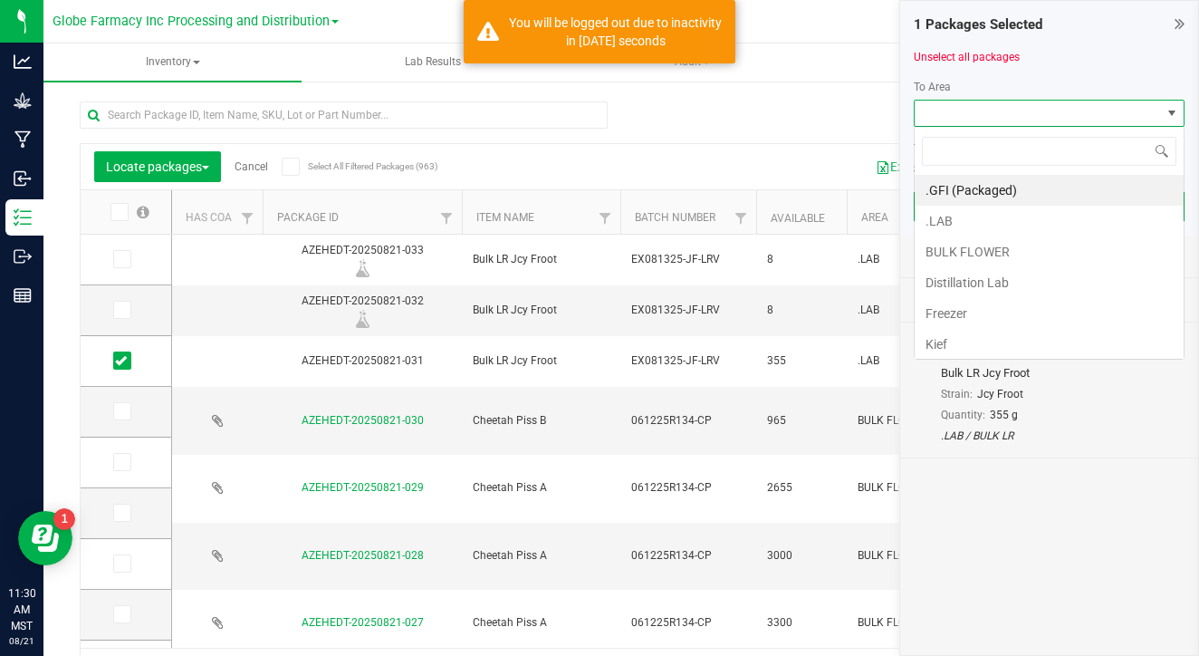
scroll to position [27, 271]
click at [978, 280] on li "Distillation Lab" at bounding box center [1049, 282] width 269 height 31
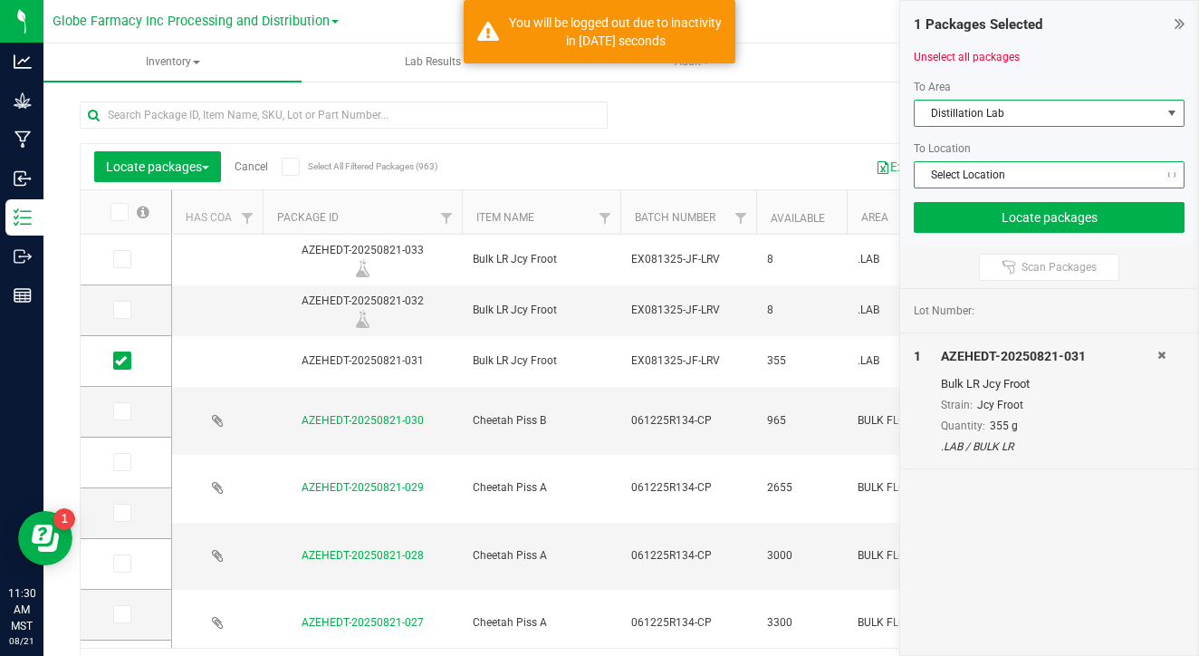
click at [1006, 173] on span "Select Location" at bounding box center [1038, 174] width 246 height 25
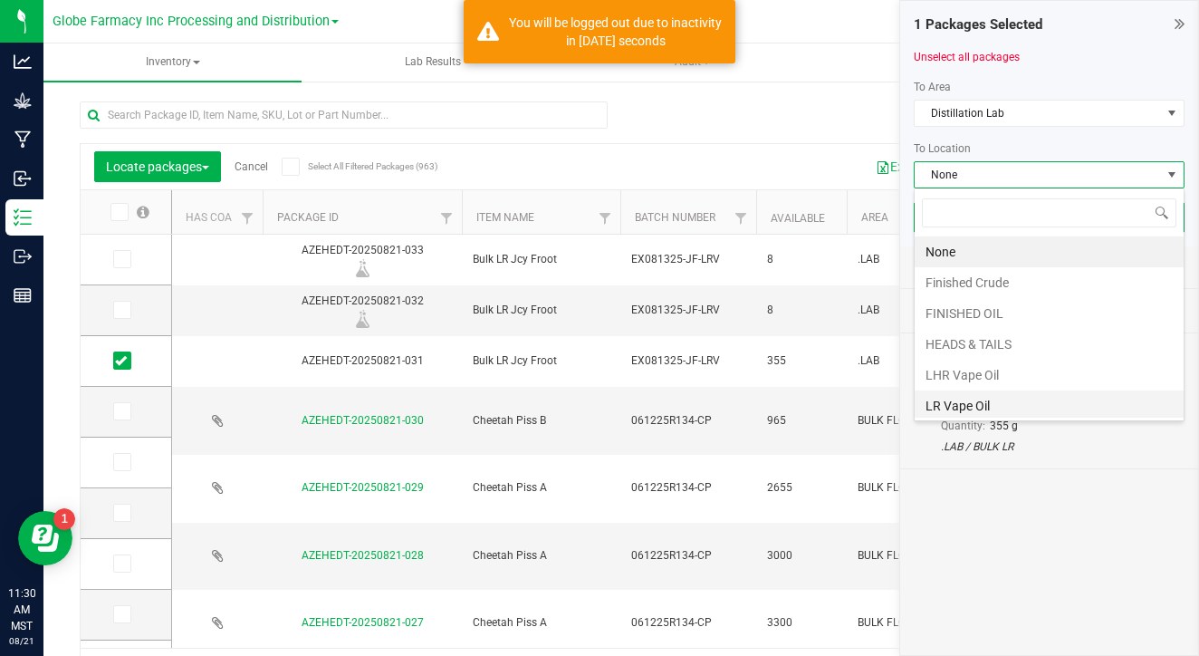
click at [972, 396] on li "LR Vape Oil" at bounding box center [1049, 405] width 269 height 31
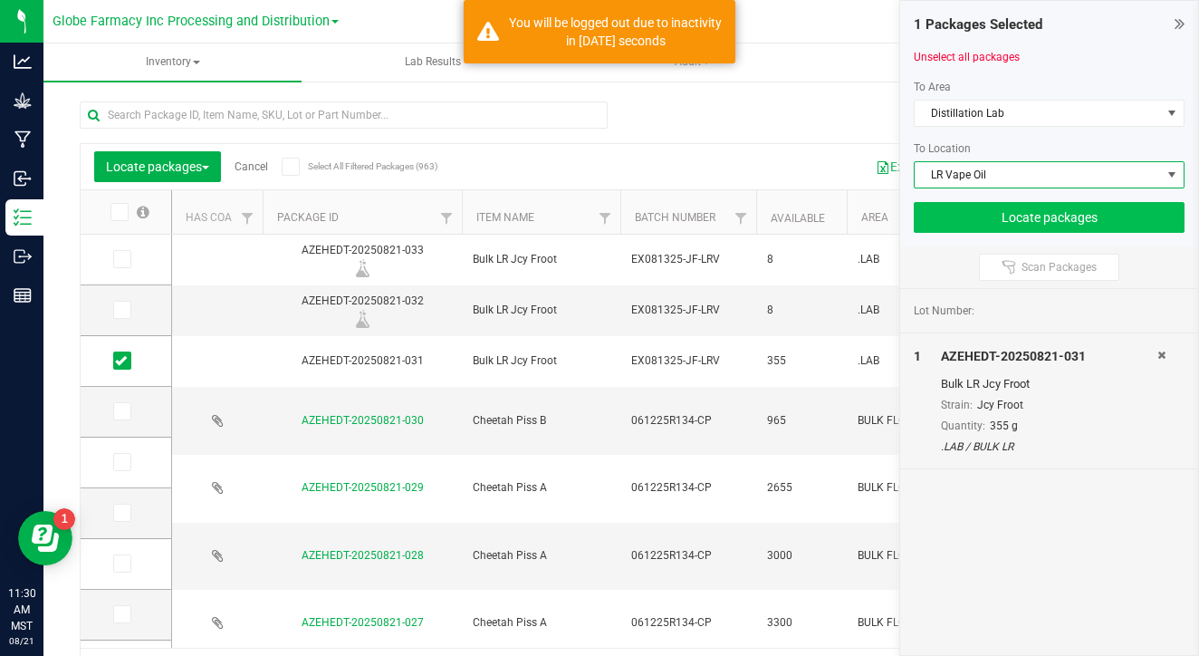
click at [1031, 224] on button "Locate packages" at bounding box center [1049, 217] width 271 height 31
